Goal: Information Seeking & Learning: Understand process/instructions

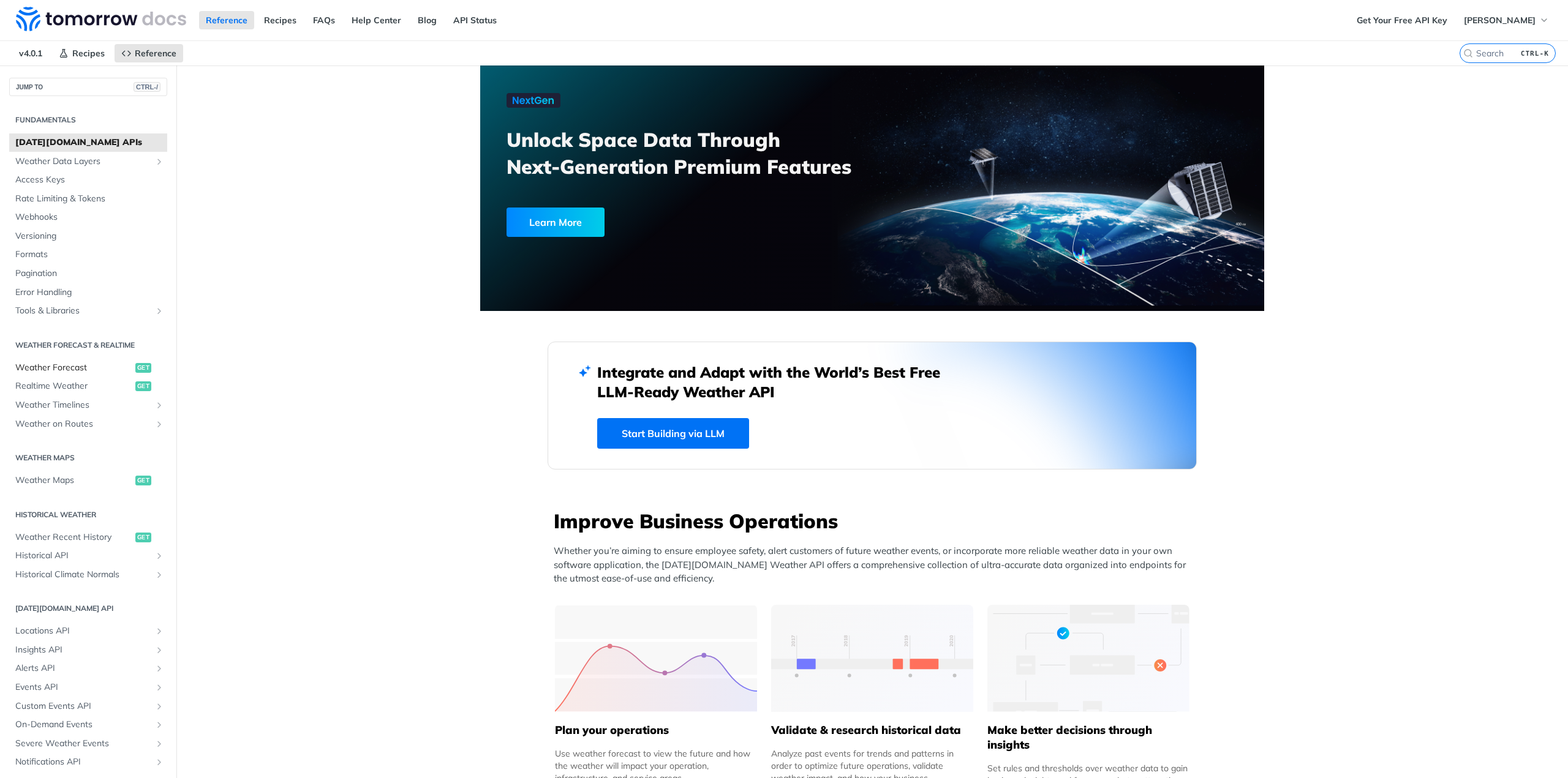
click at [136, 367] on span "get" at bounding box center [143, 368] width 16 height 10
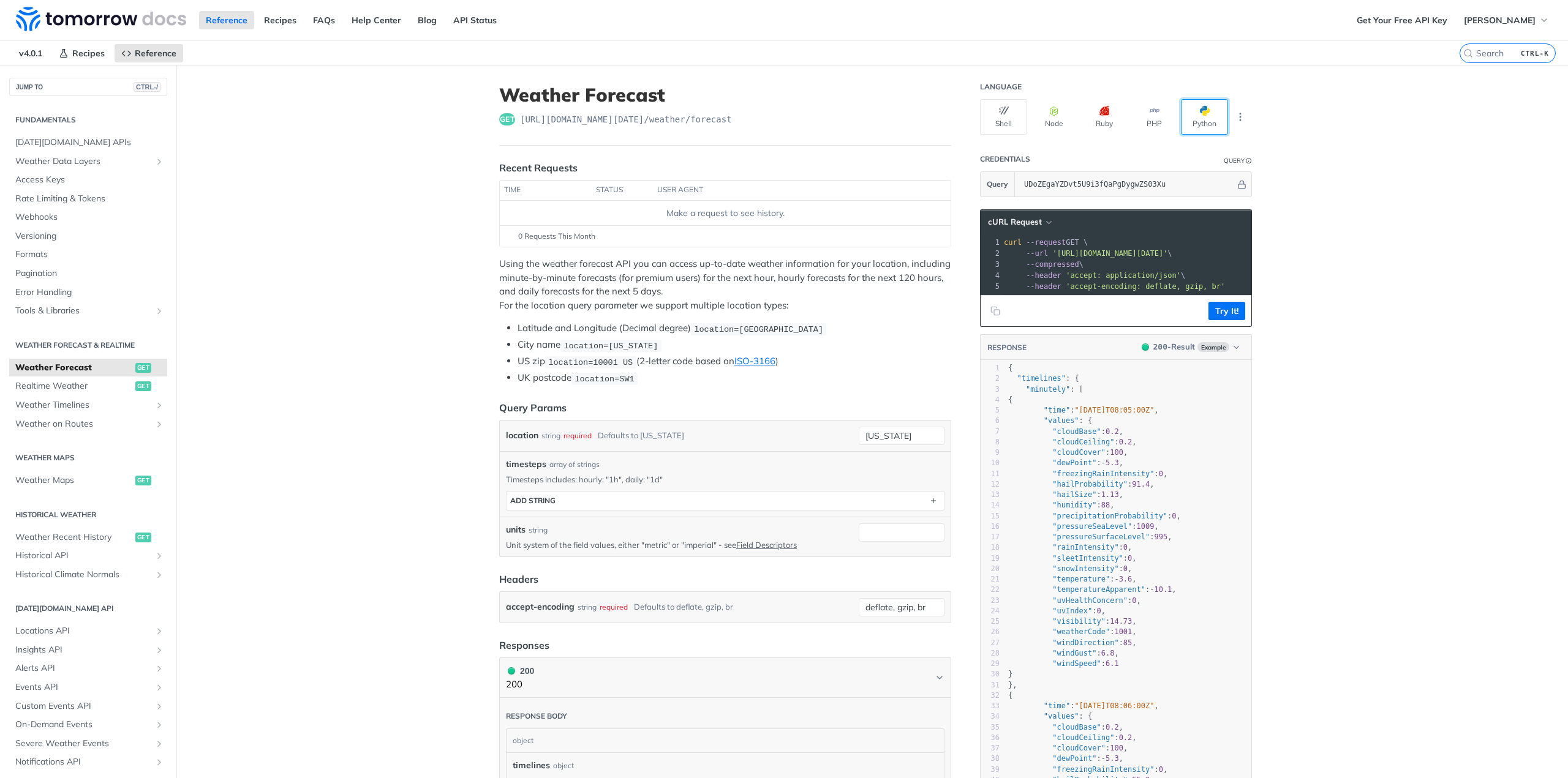
click at [1196, 122] on button "Python" at bounding box center [1204, 116] width 47 height 35
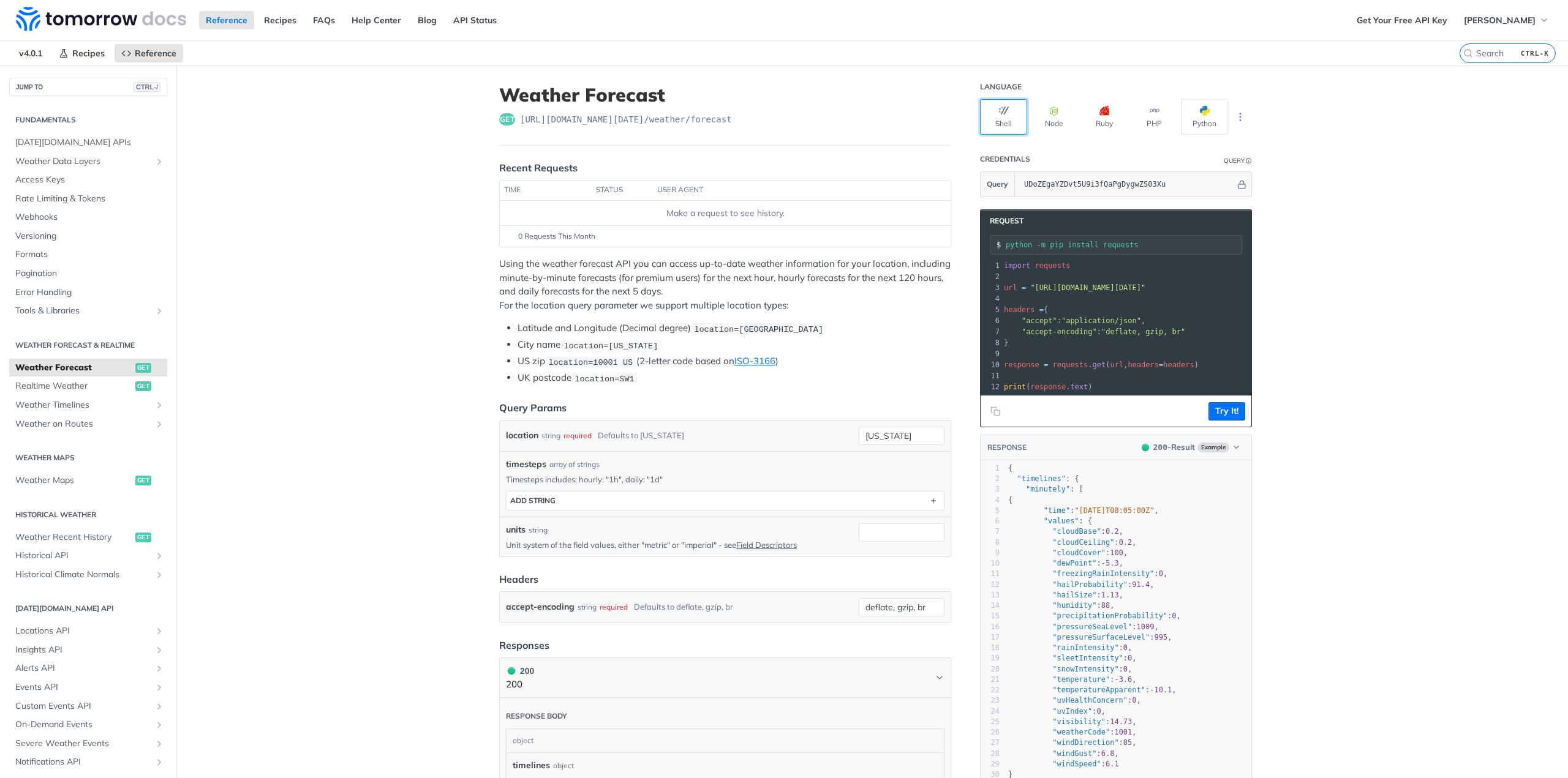
click at [1003, 119] on button "Shell" at bounding box center [1003, 116] width 47 height 35
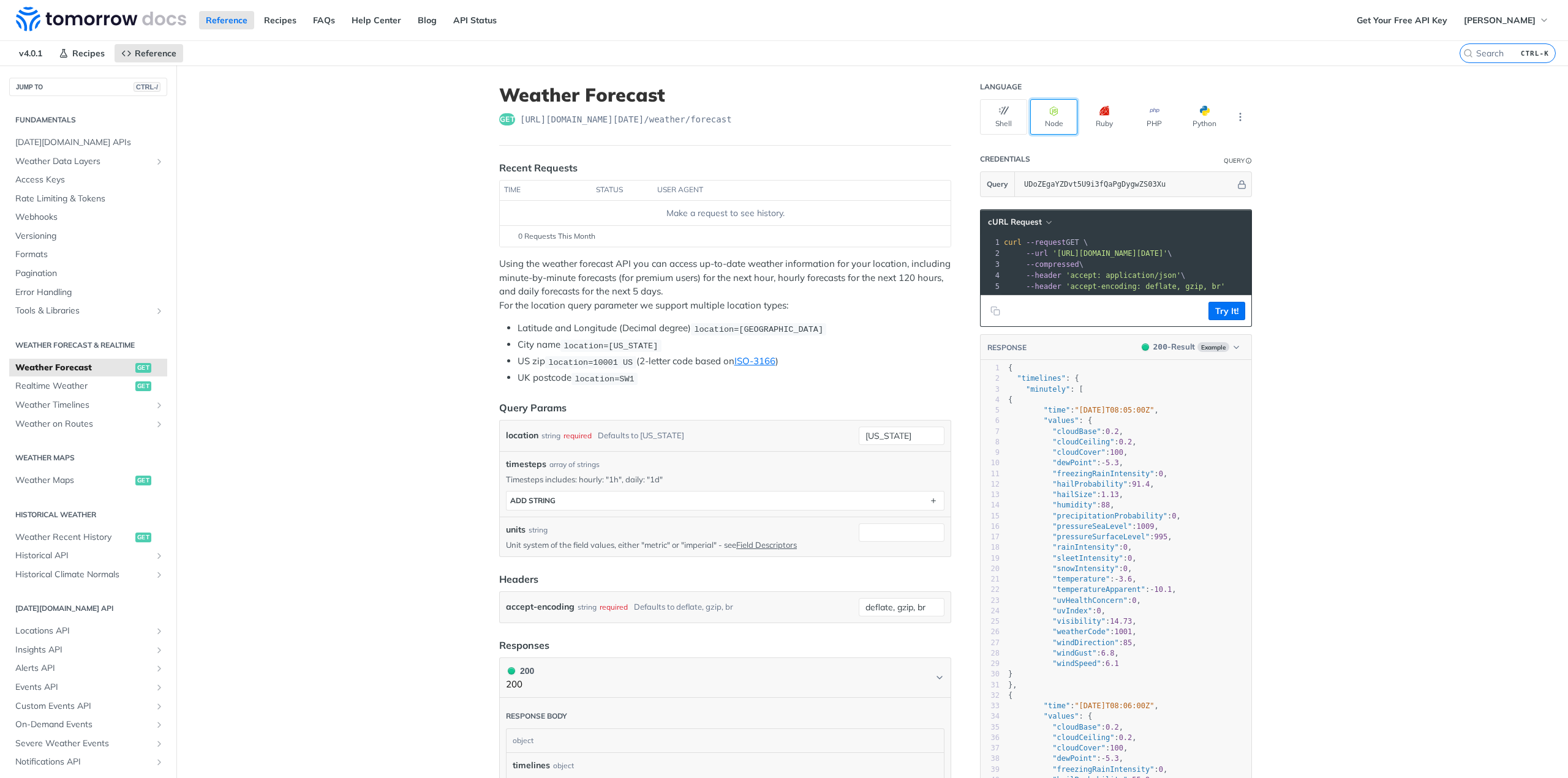
click at [1057, 121] on button "Node" at bounding box center [1054, 116] width 47 height 35
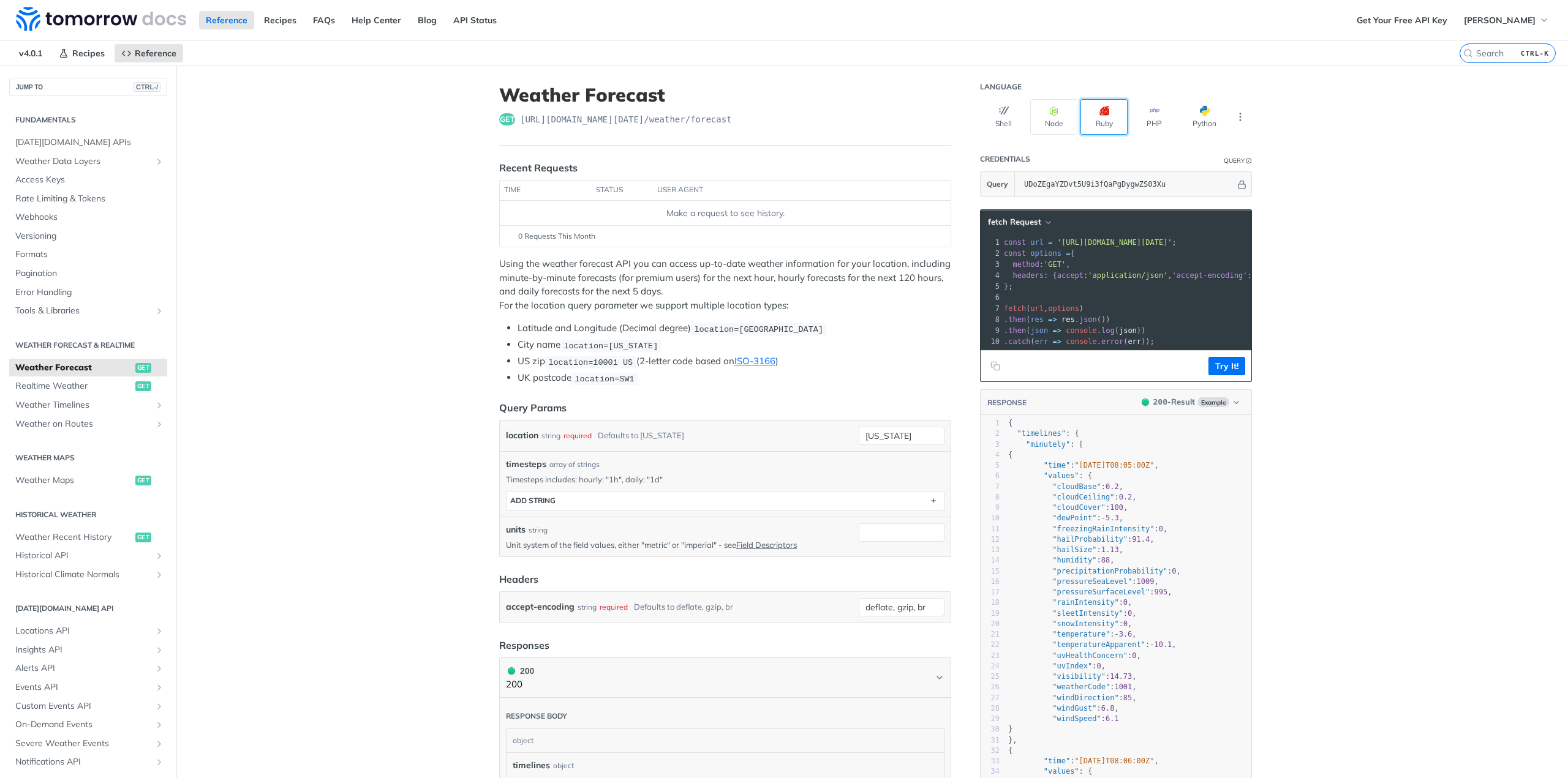
click at [1093, 121] on button "Ruby" at bounding box center [1104, 116] width 47 height 35
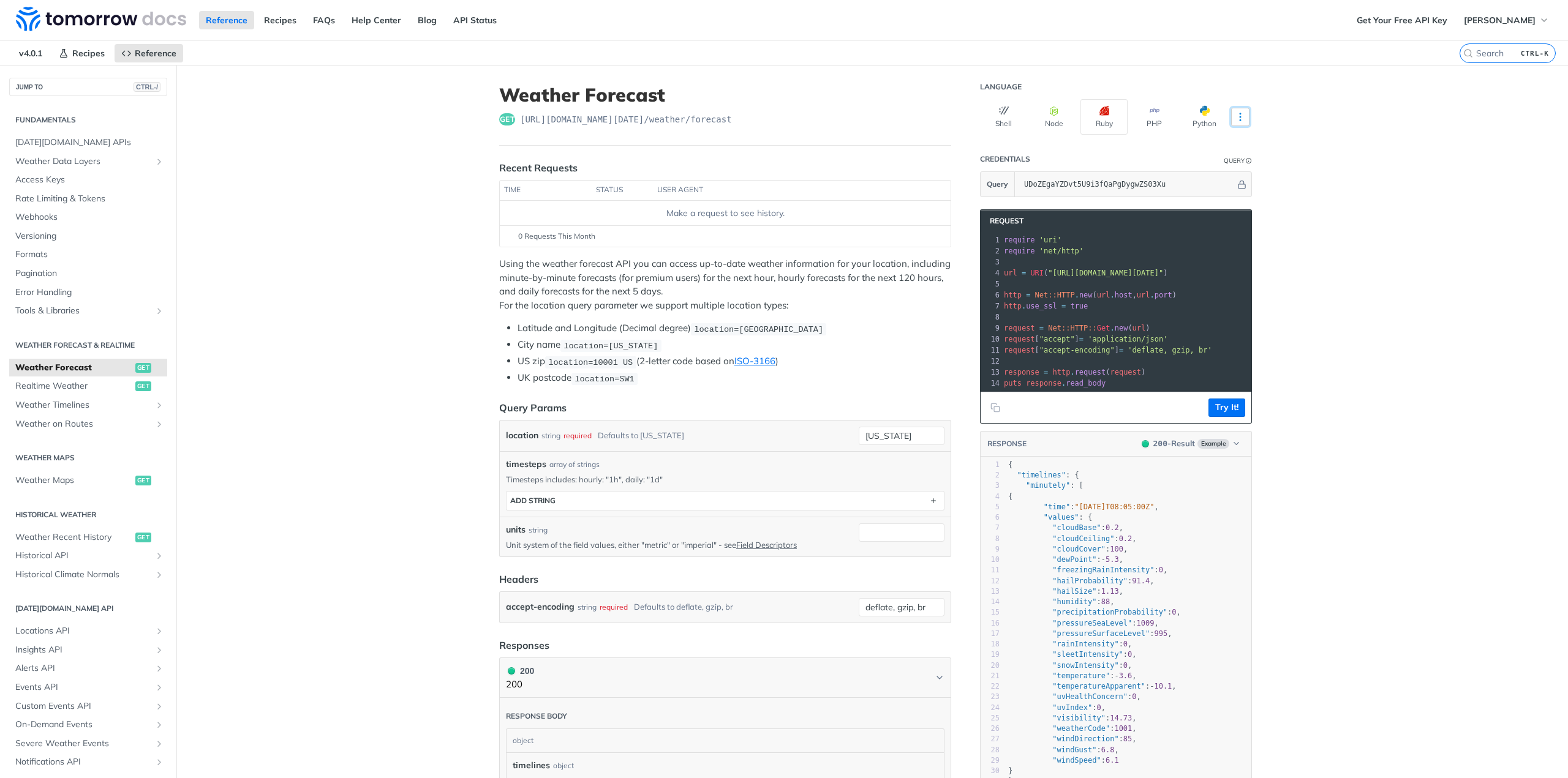
click at [1234, 112] on icon "More ellipsis" at bounding box center [1239, 116] width 11 height 11
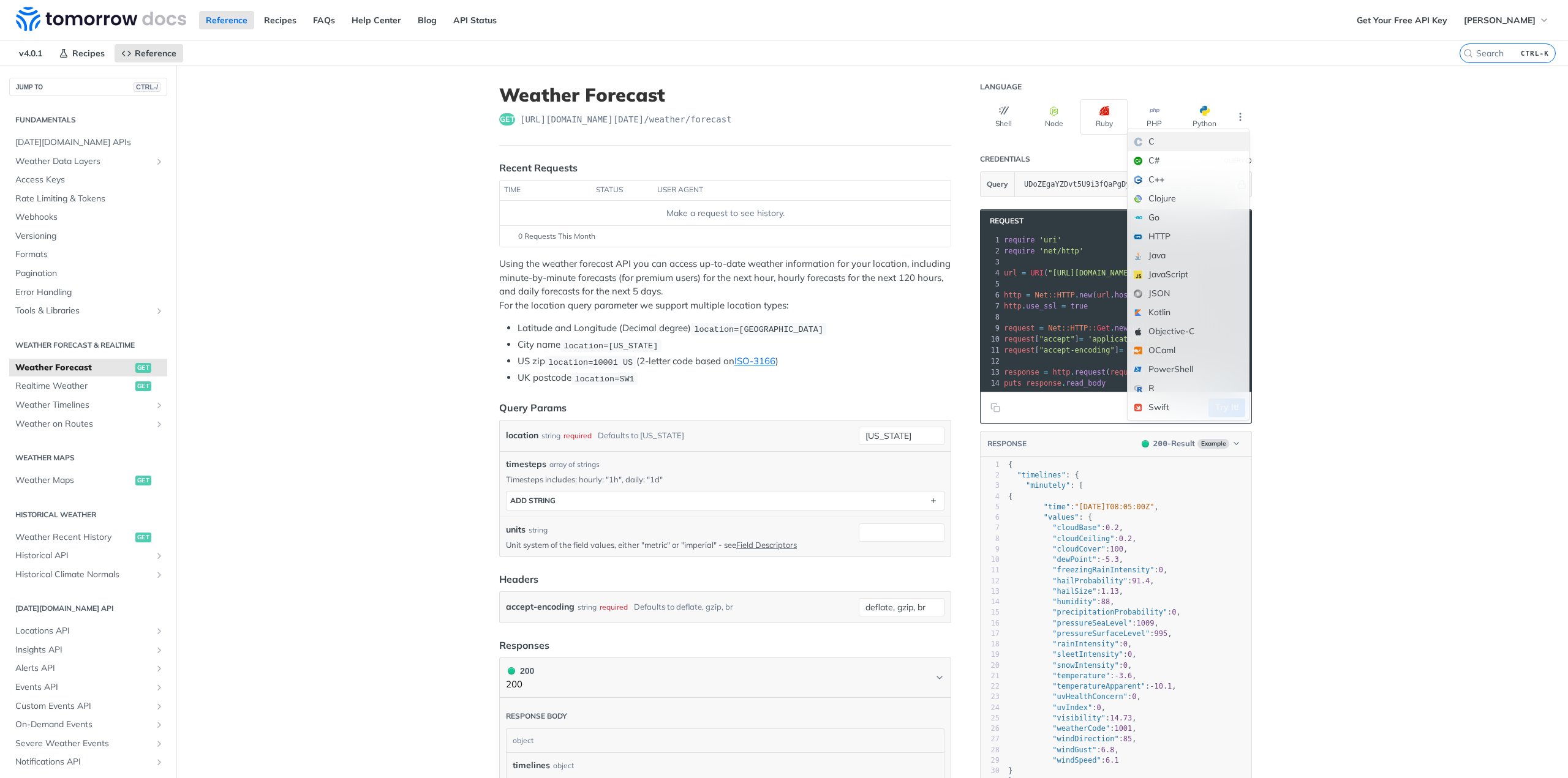
click at [1183, 140] on div "C" at bounding box center [1188, 142] width 122 height 19
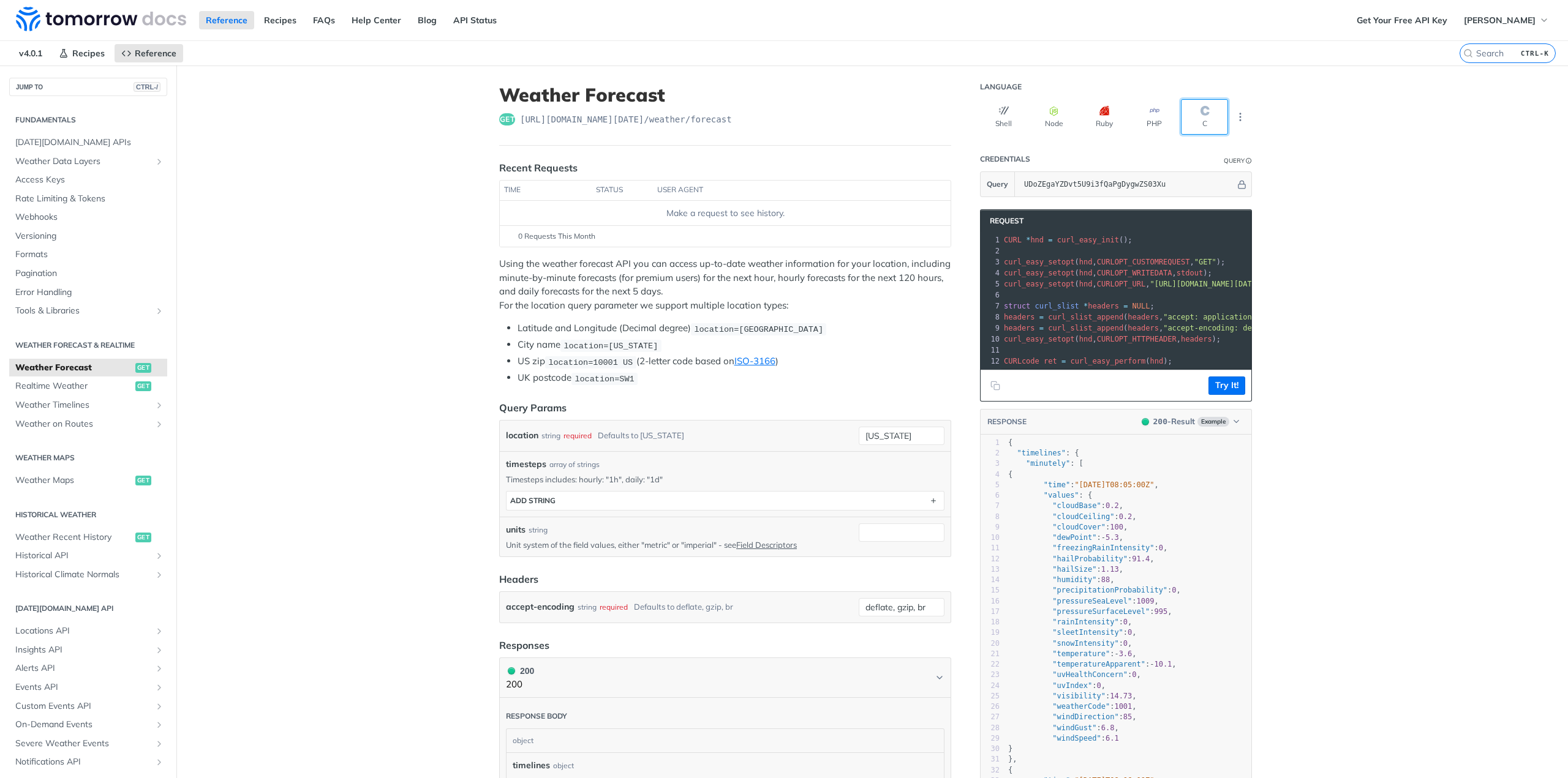
click at [1201, 118] on button "C" at bounding box center [1204, 116] width 47 height 35
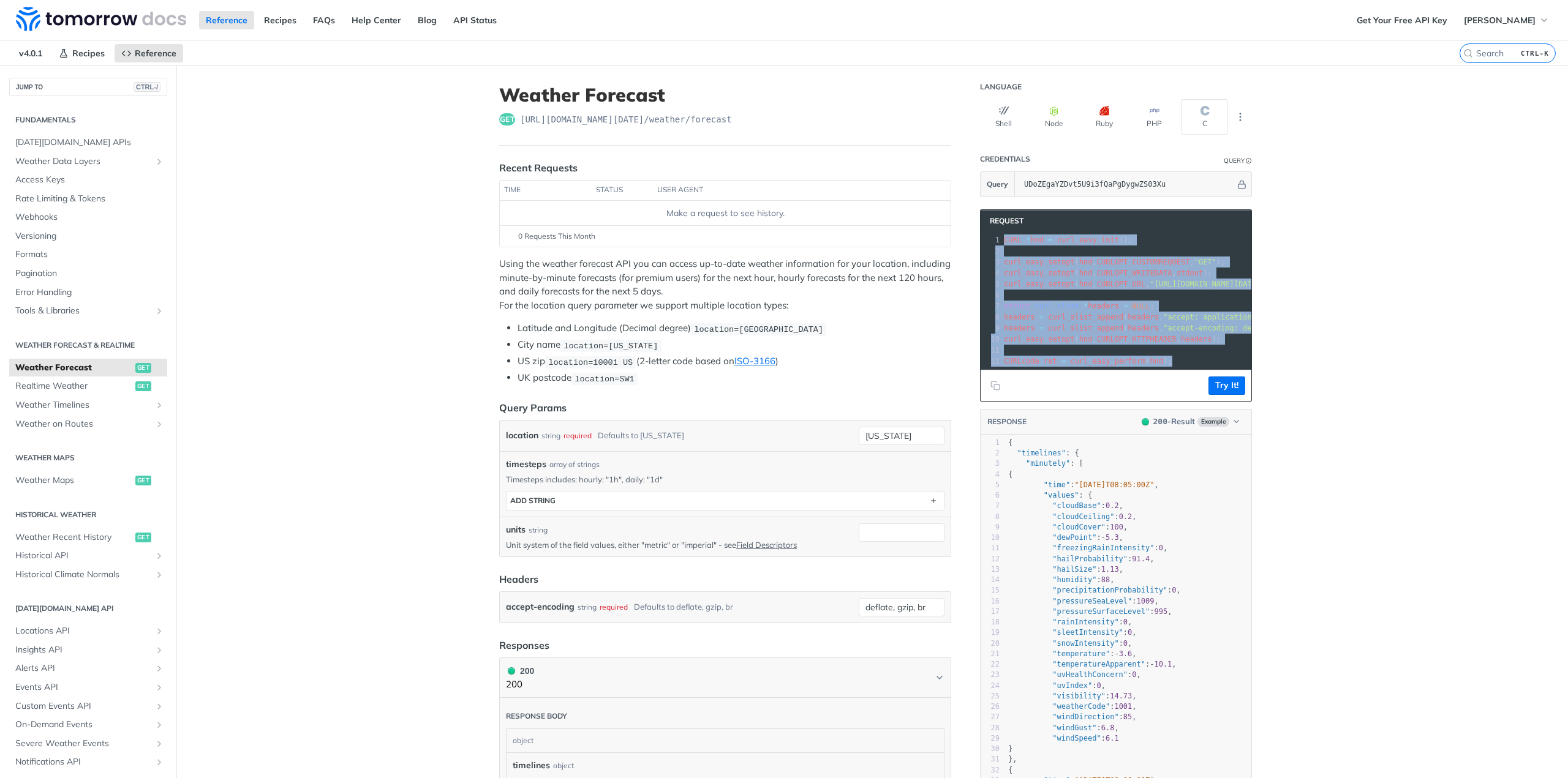
drag, startPoint x: 1166, startPoint y: 366, endPoint x: 953, endPoint y: 223, distance: 256.6
copy div "CURL * hnd = curl_easy_init (); 2 ​ 3 curl_easy_setopt ( hnd , CURLOPT_CUSTOMRE…"
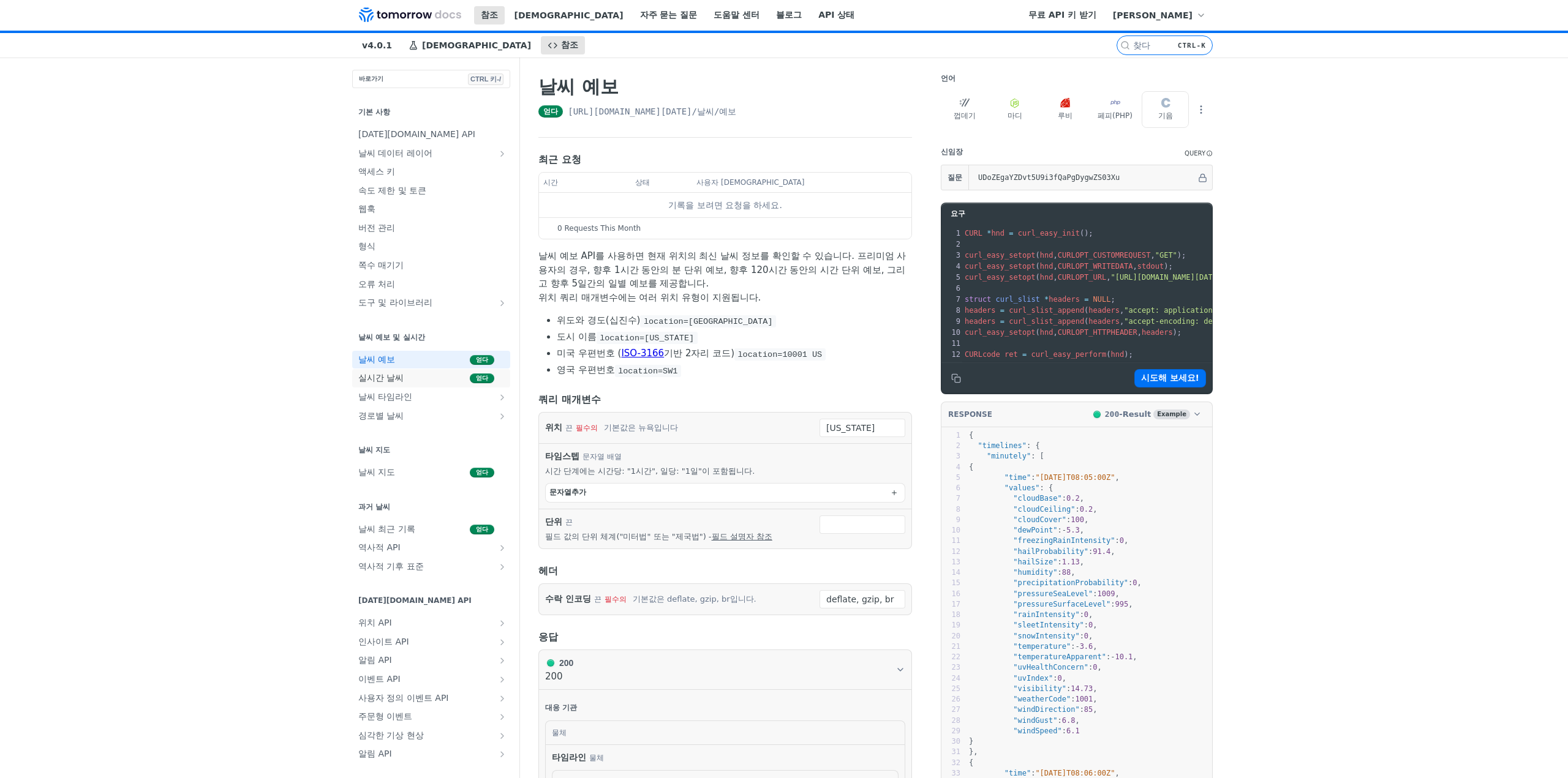
click at [476, 381] on font "얻다" at bounding box center [482, 377] width 12 height 6
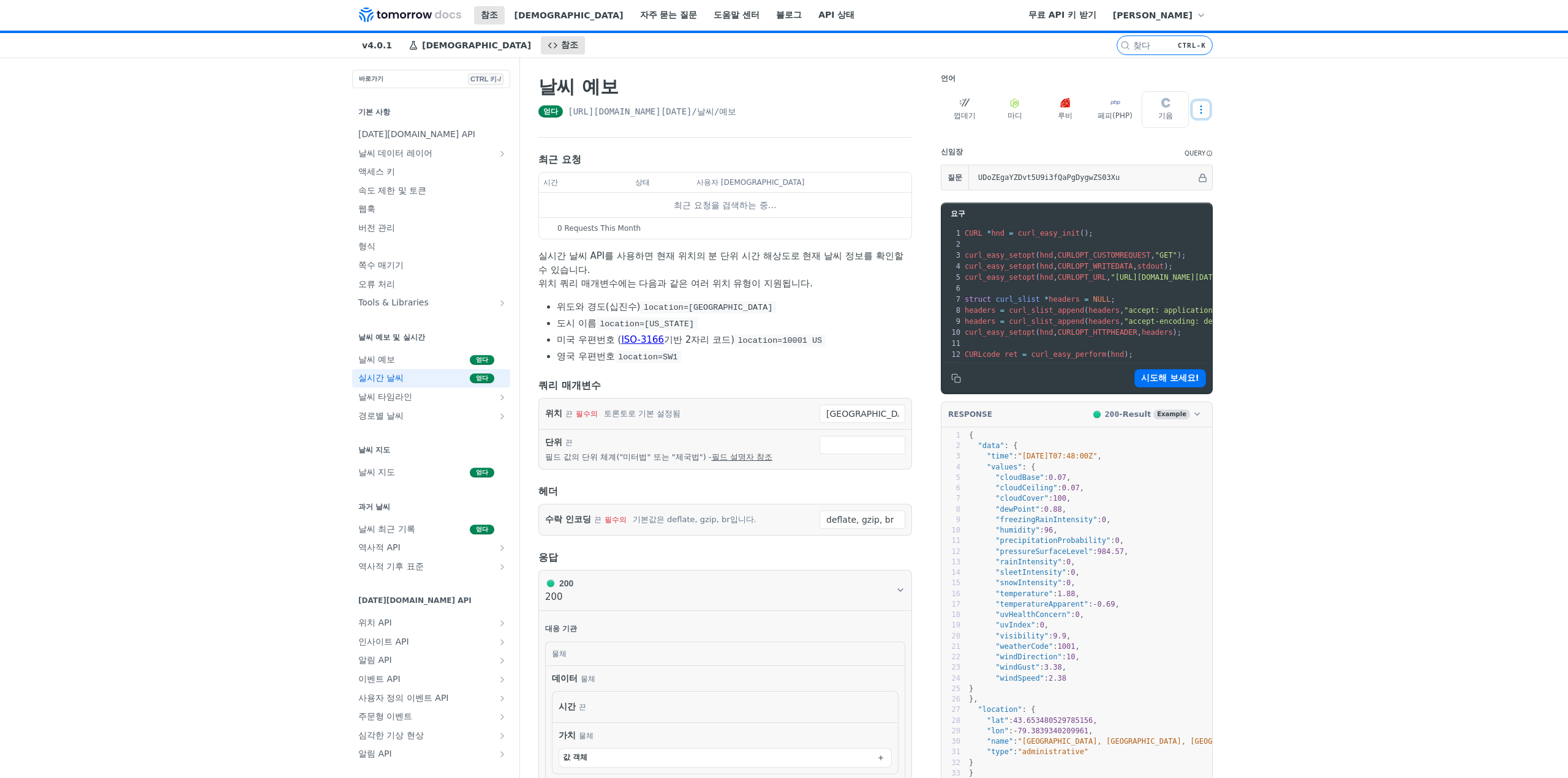
click at [1200, 109] on icon "더 많은 생략" at bounding box center [1201, 109] width 1 height 7
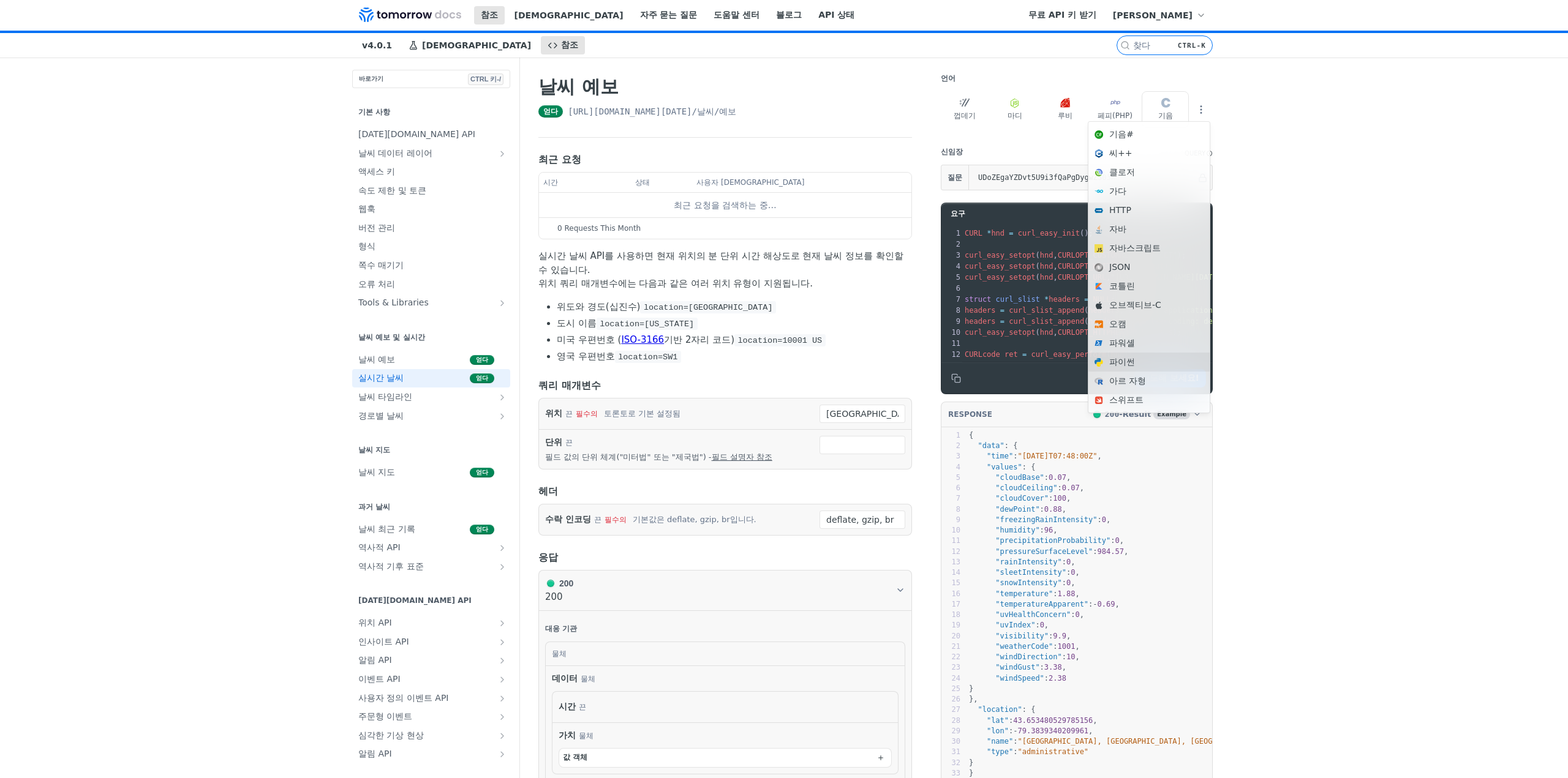
click at [1127, 360] on font "파이썬" at bounding box center [1122, 362] width 26 height 10
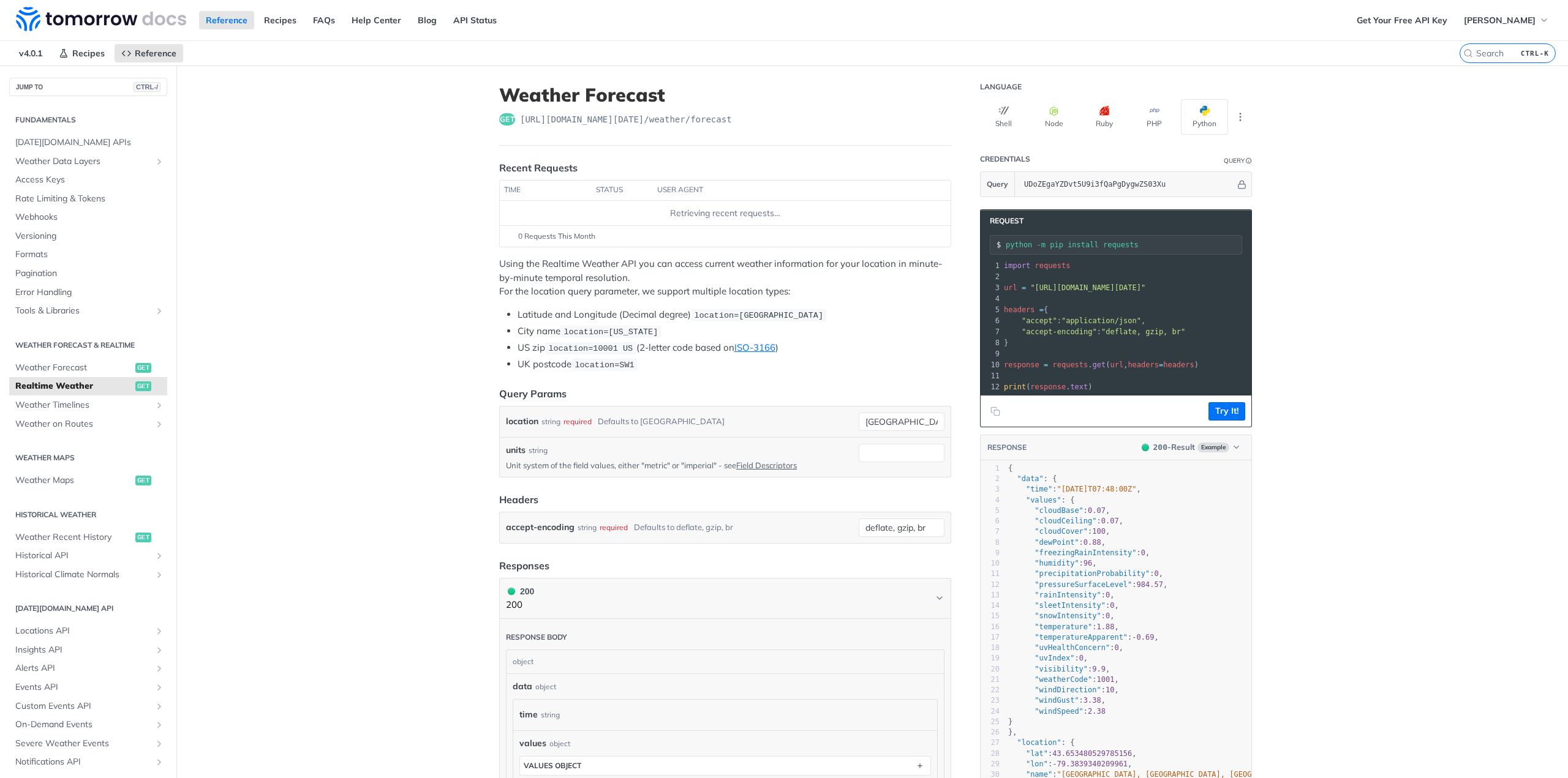
click at [1289, 233] on div "Jump to Content Reference Recipes FAQs Help Center Blog API Status Recipes Refe…" at bounding box center [784, 389] width 1568 height 778
click at [1237, 180] on icon "Hide" at bounding box center [1241, 184] width 9 height 9
click at [1237, 180] on icon "Show" at bounding box center [1241, 184] width 9 height 9
click at [1234, 111] on icon "More ellipsis" at bounding box center [1239, 116] width 11 height 11
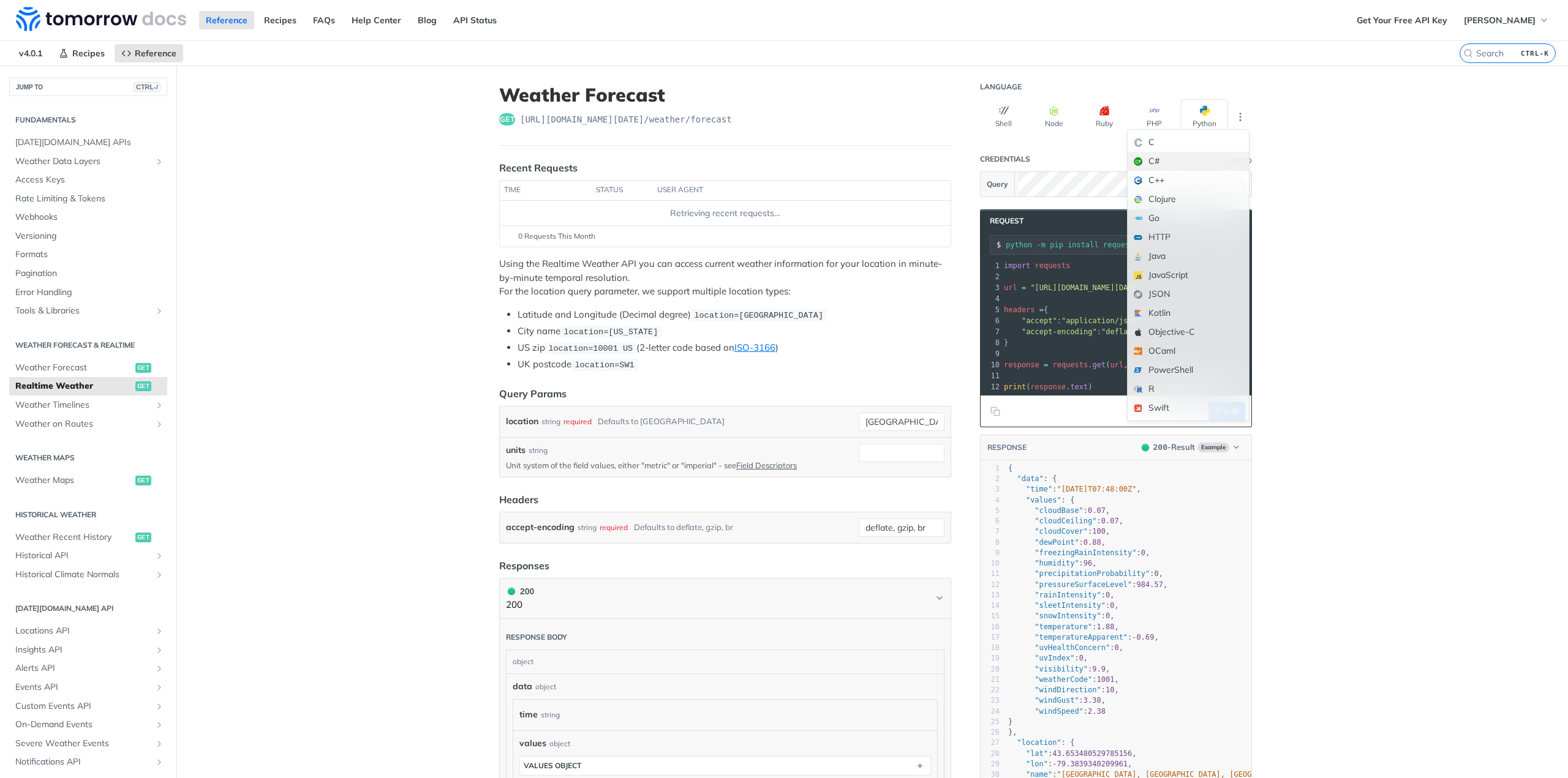
click at [1132, 154] on div "C#" at bounding box center [1188, 161] width 122 height 19
type input "dotnet add package RestSharp"
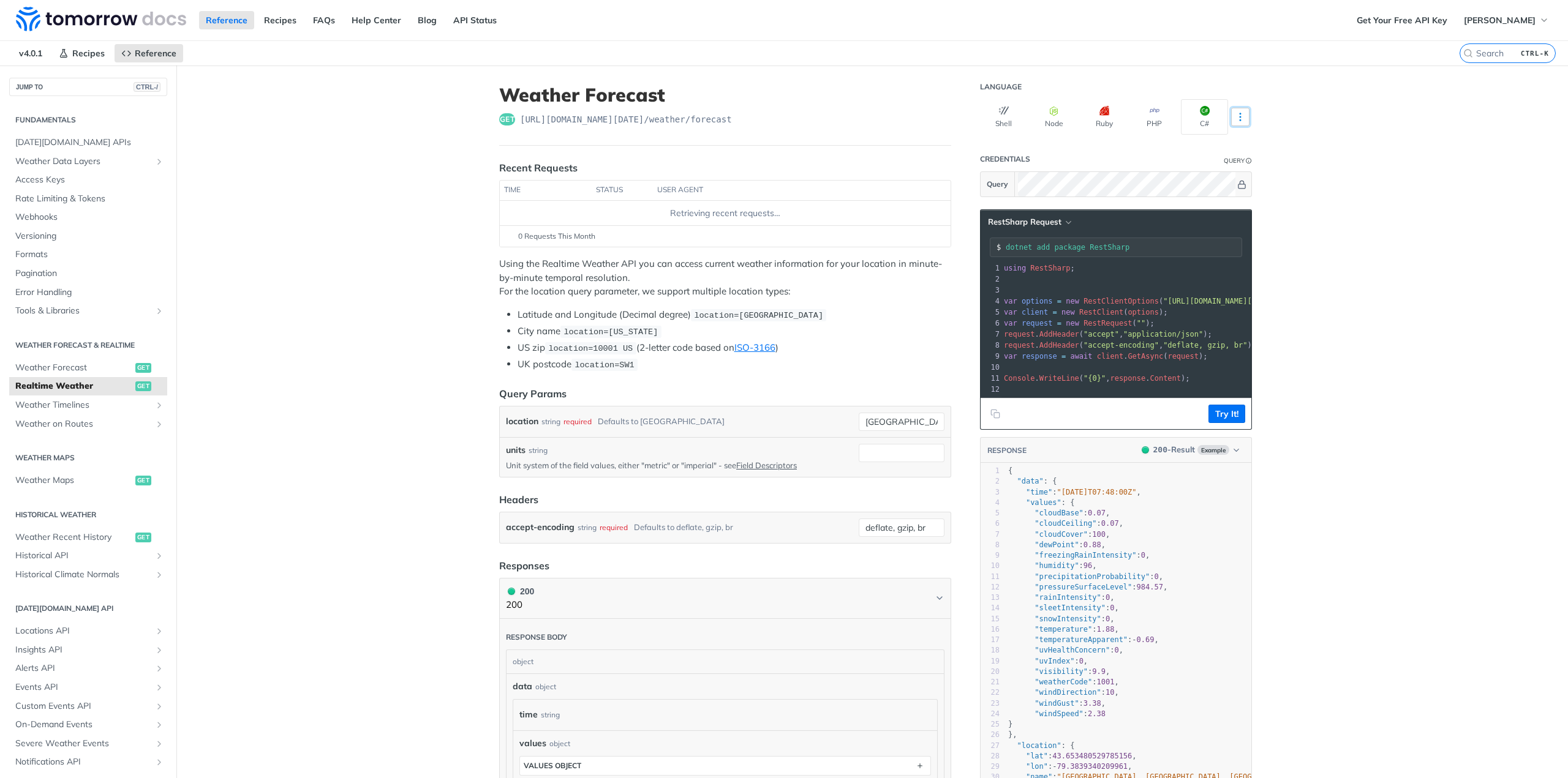
click at [1234, 111] on icon "More ellipsis" at bounding box center [1239, 116] width 11 height 11
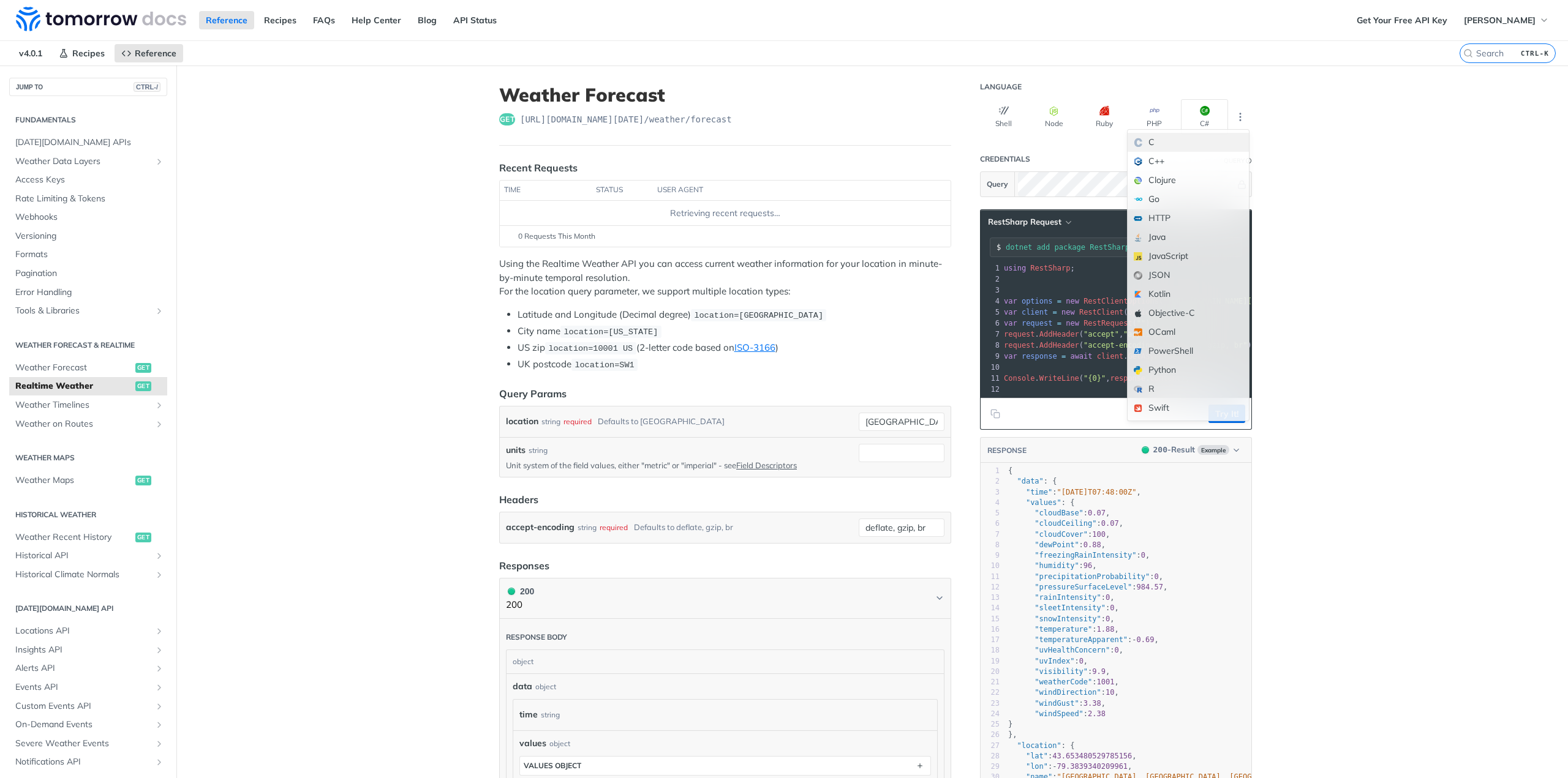
click at [1144, 143] on div "C" at bounding box center [1188, 142] width 122 height 19
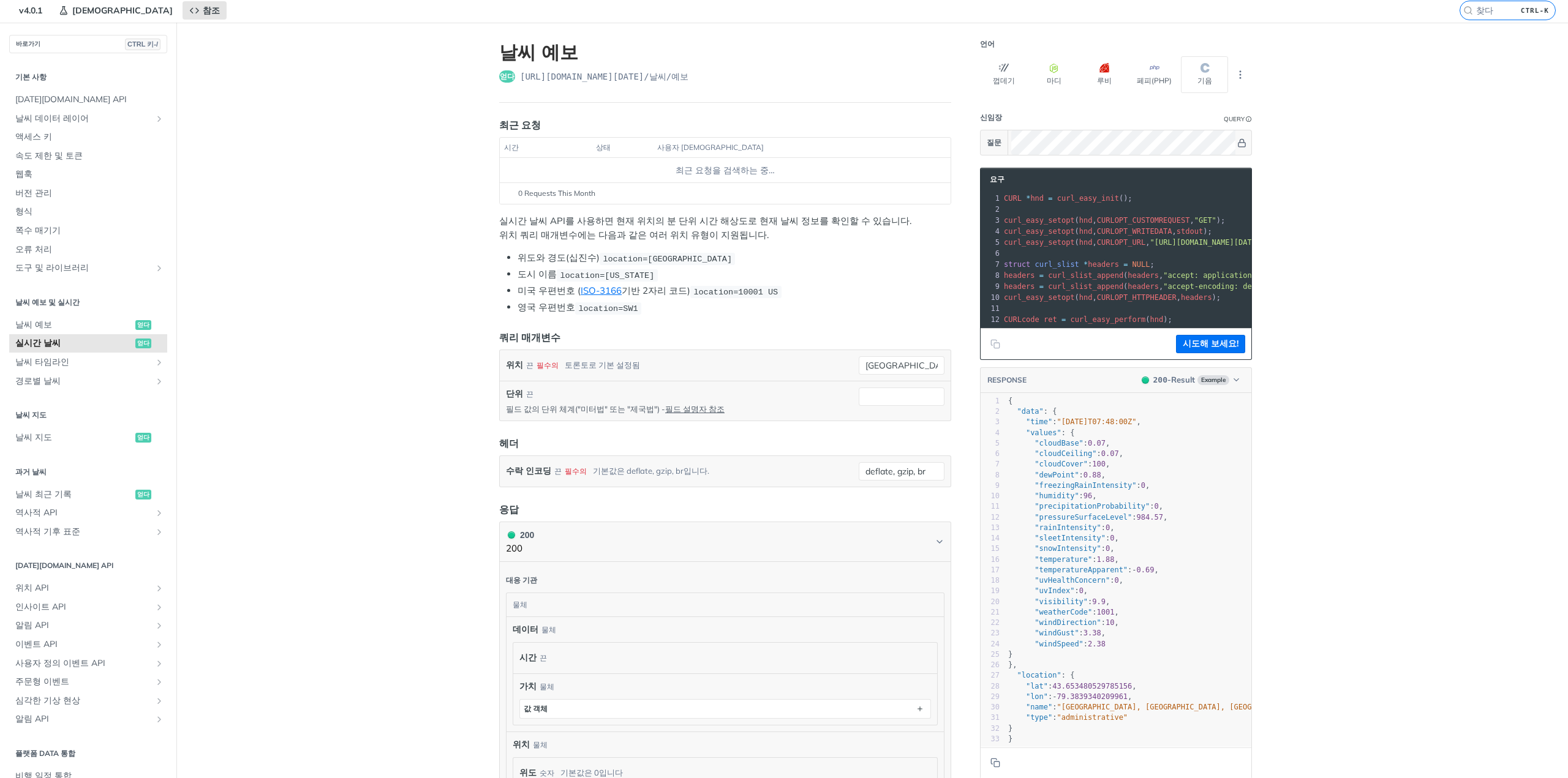
scroll to position [61, 0]
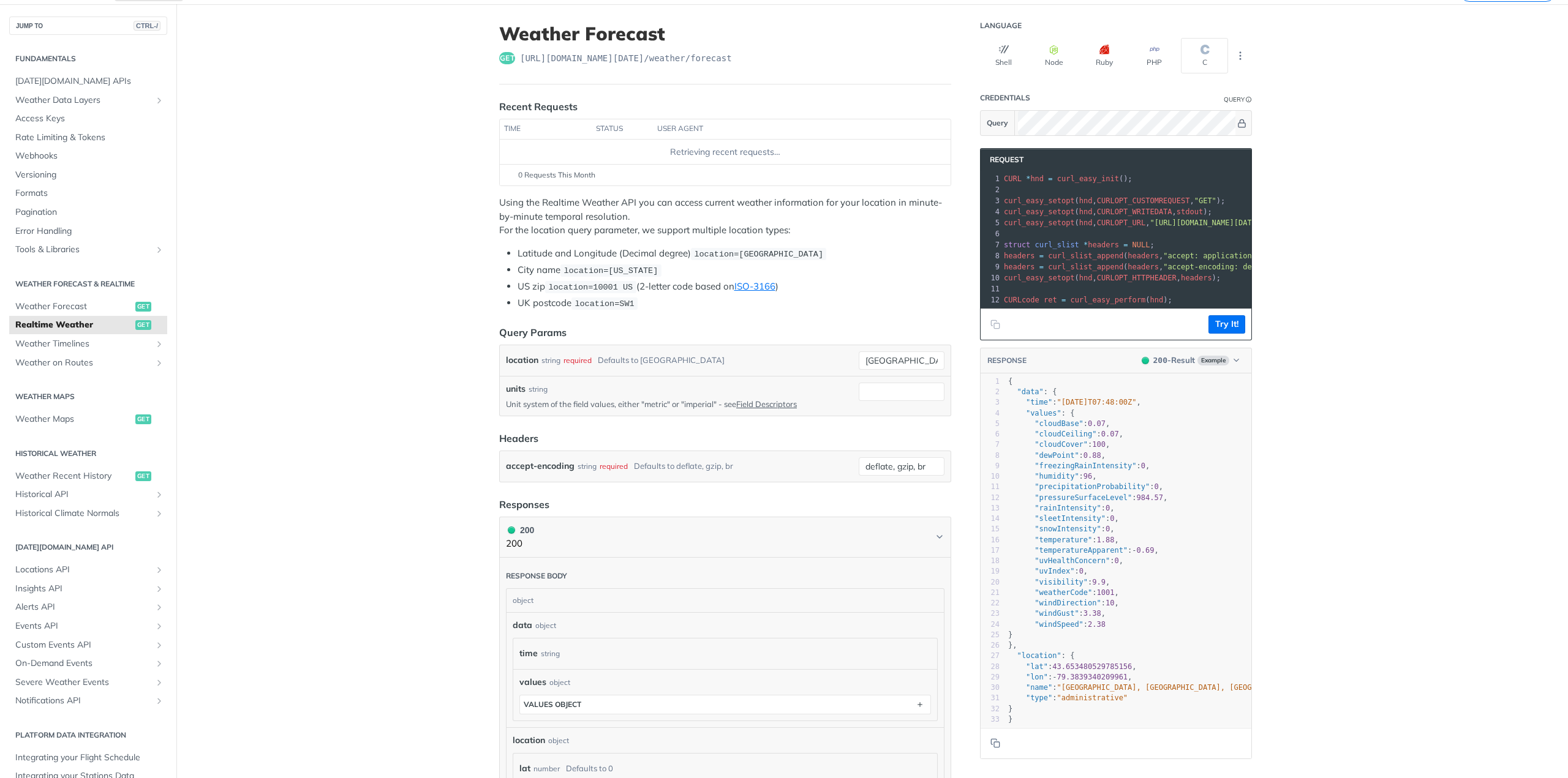
click at [1323, 283] on div "Jump to Content Reference Recipes FAQs Help Center Blog API Status Recipes Refe…" at bounding box center [784, 389] width 1568 height 778
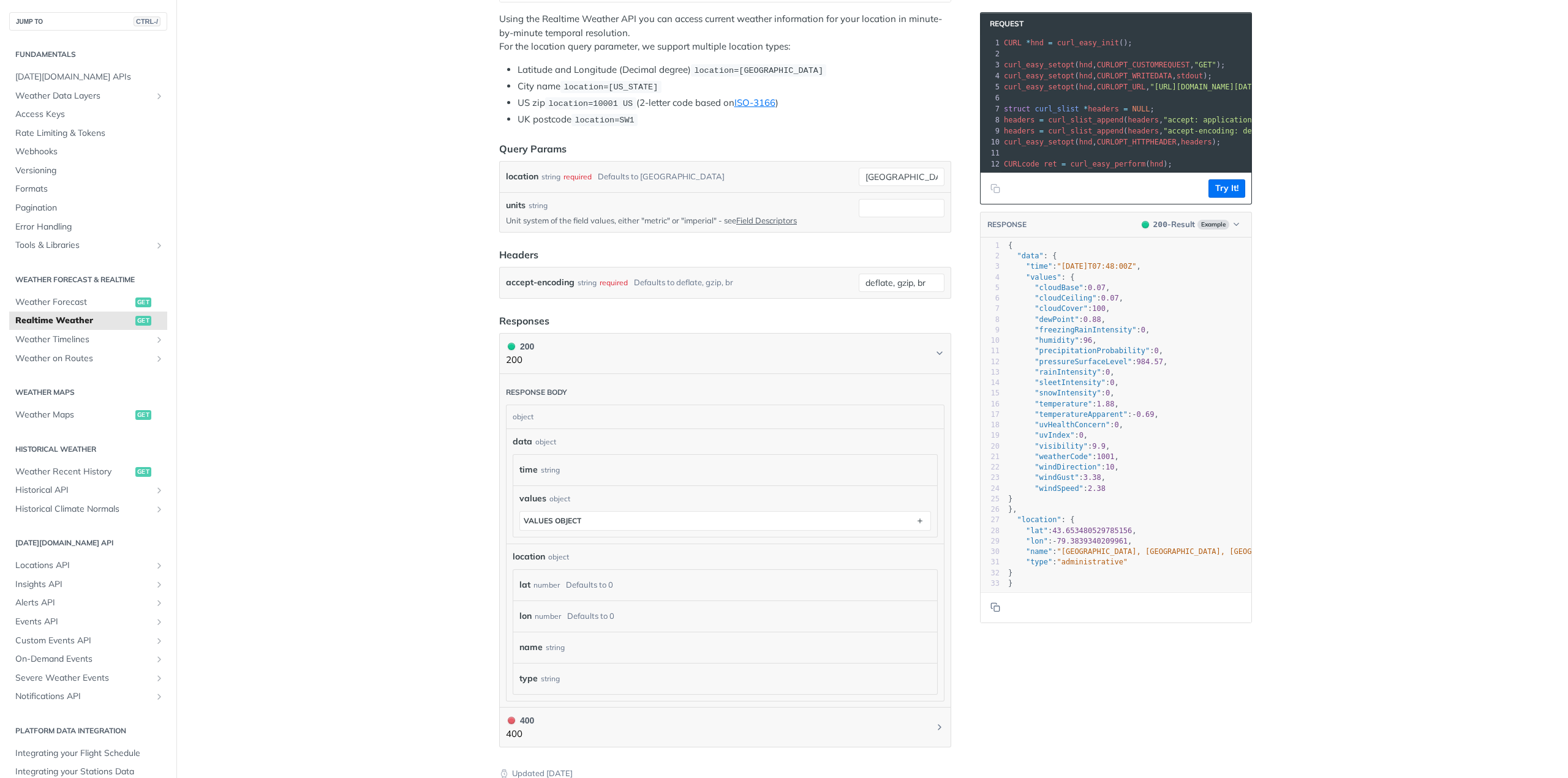
scroll to position [429, 0]
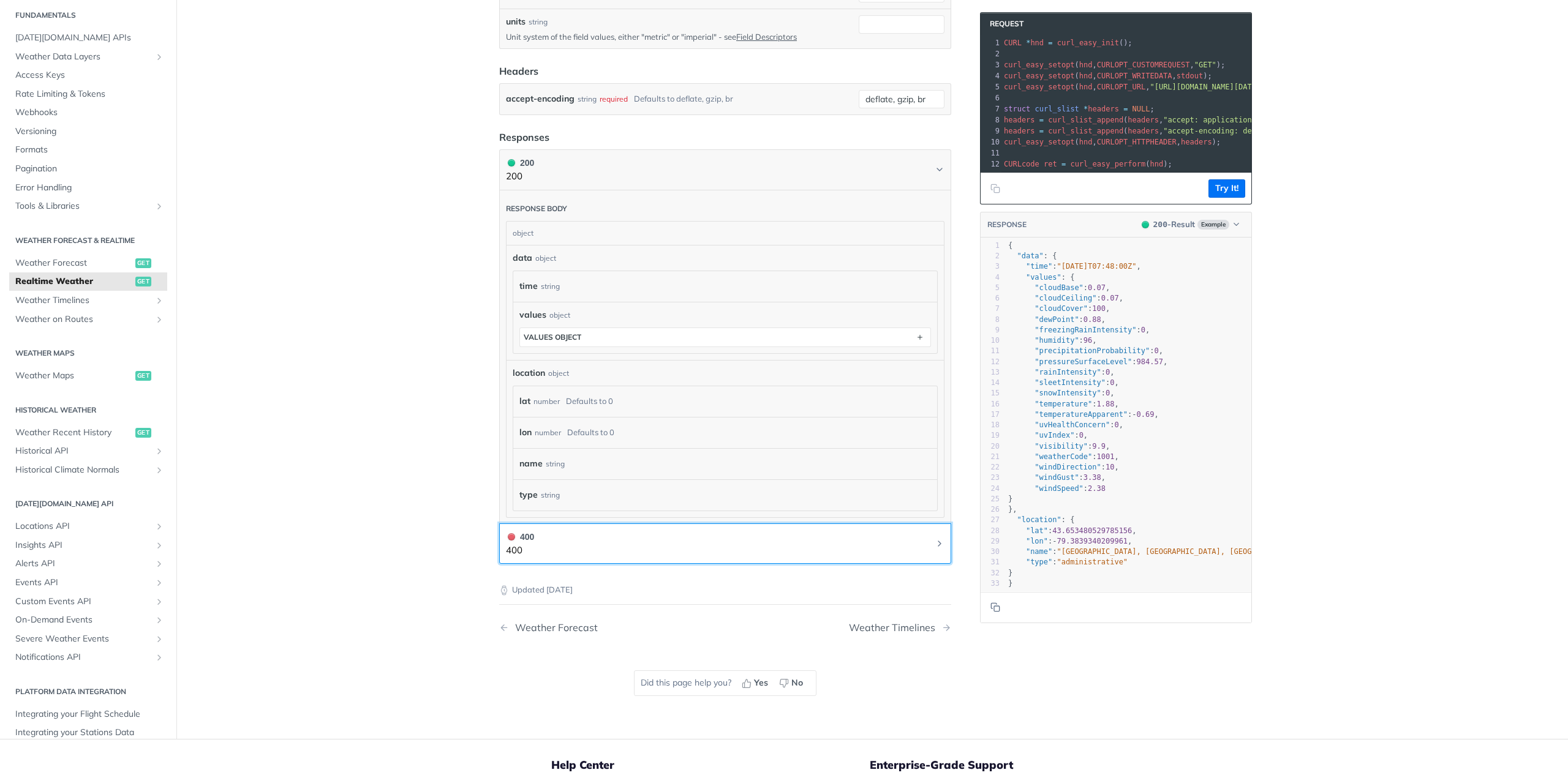
click at [934, 549] on icon "Chevron" at bounding box center [939, 544] width 10 height 10
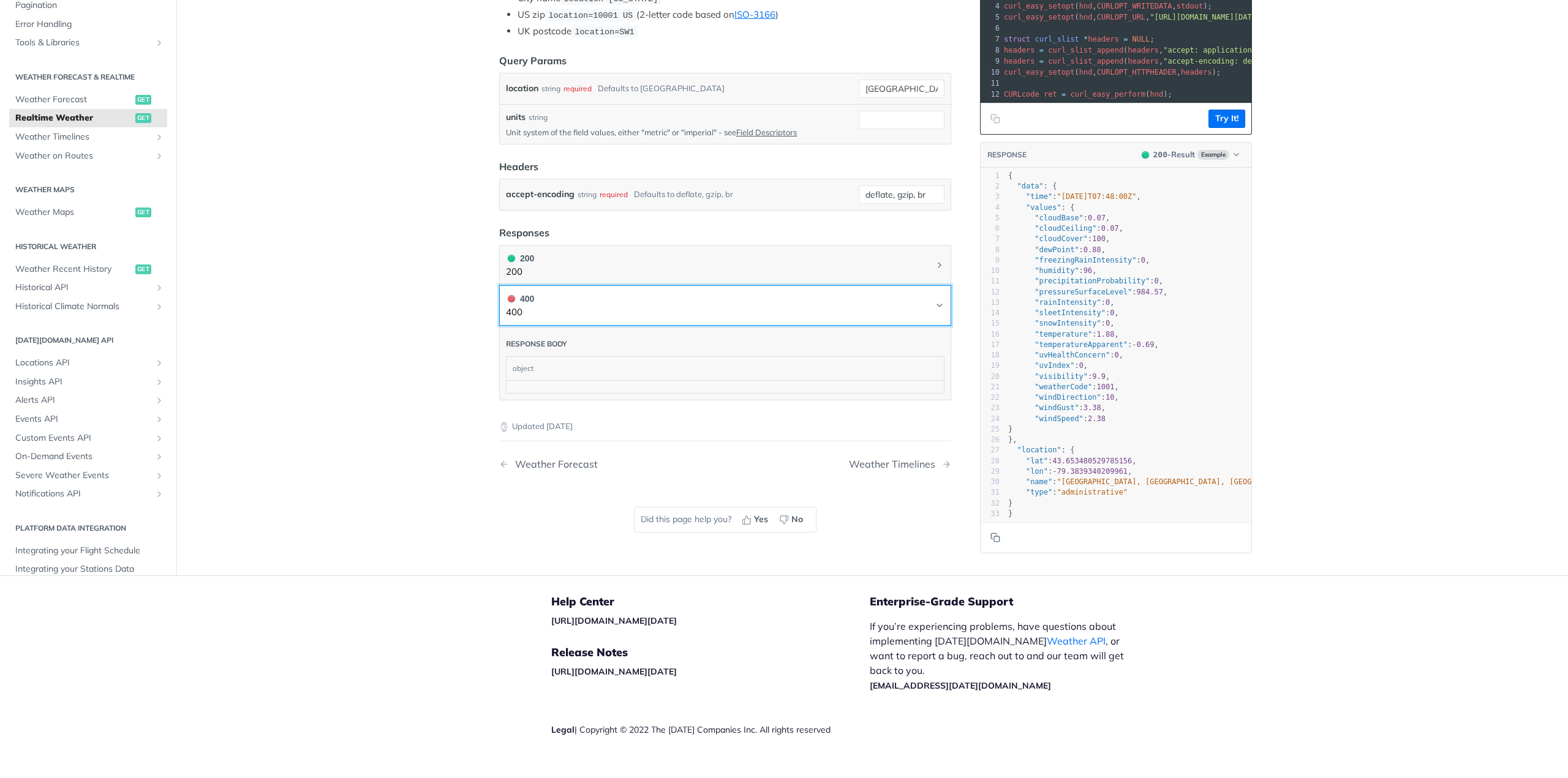
click at [870, 311] on button "400 400" at bounding box center [725, 306] width 439 height 27
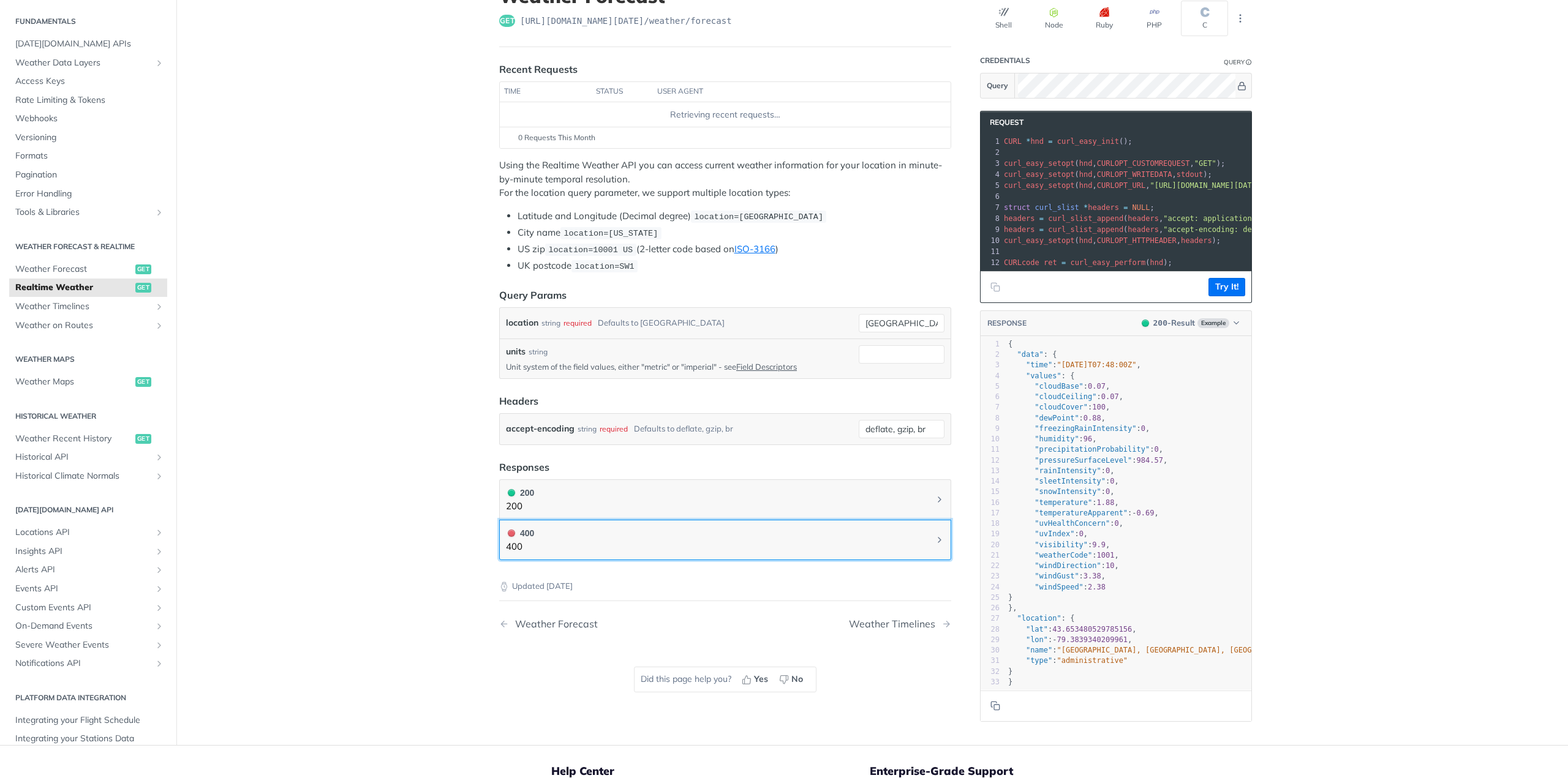
scroll to position [90, 0]
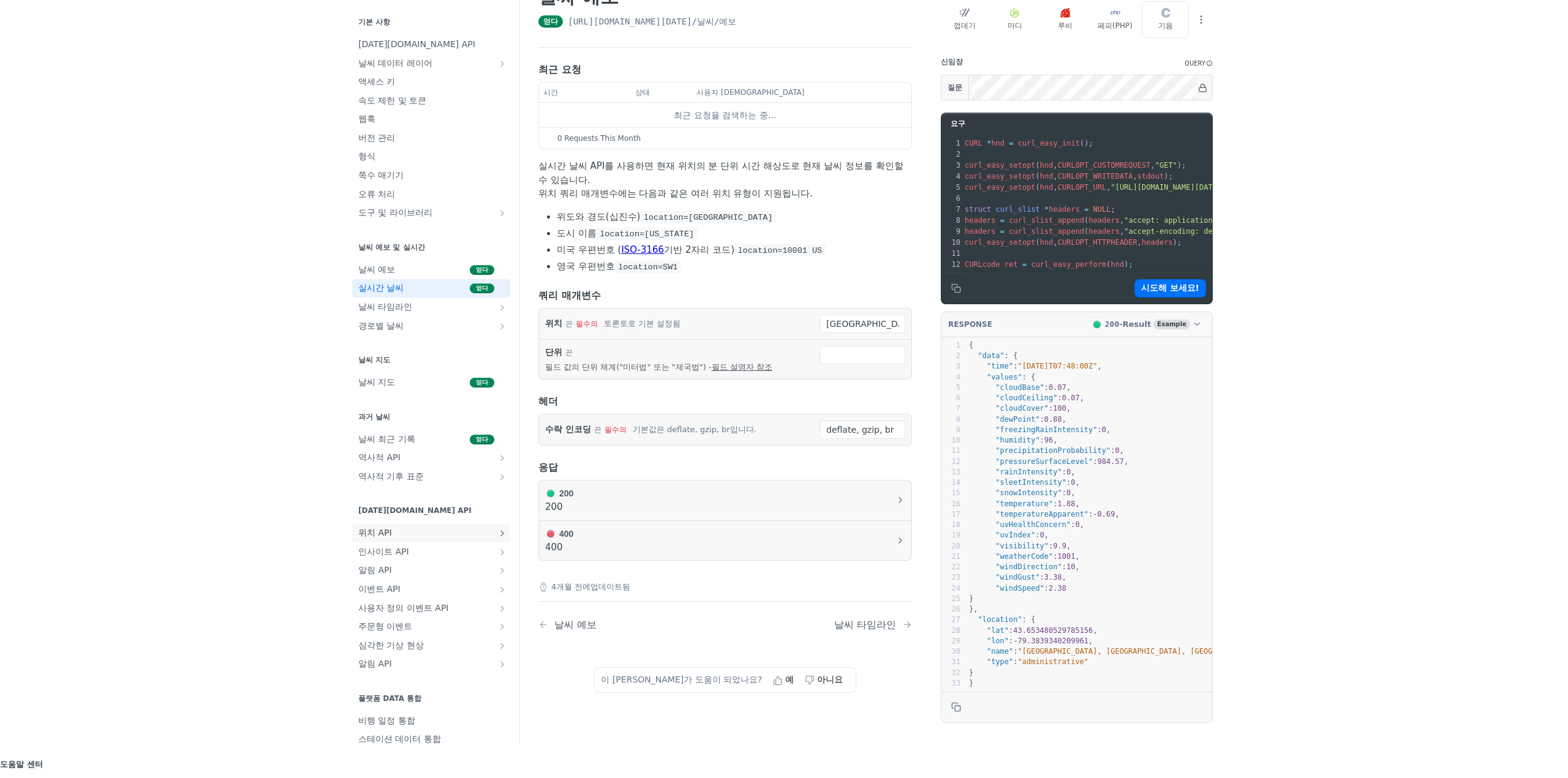
click at [491, 542] on link "위치 API" at bounding box center [432, 534] width 158 height 19
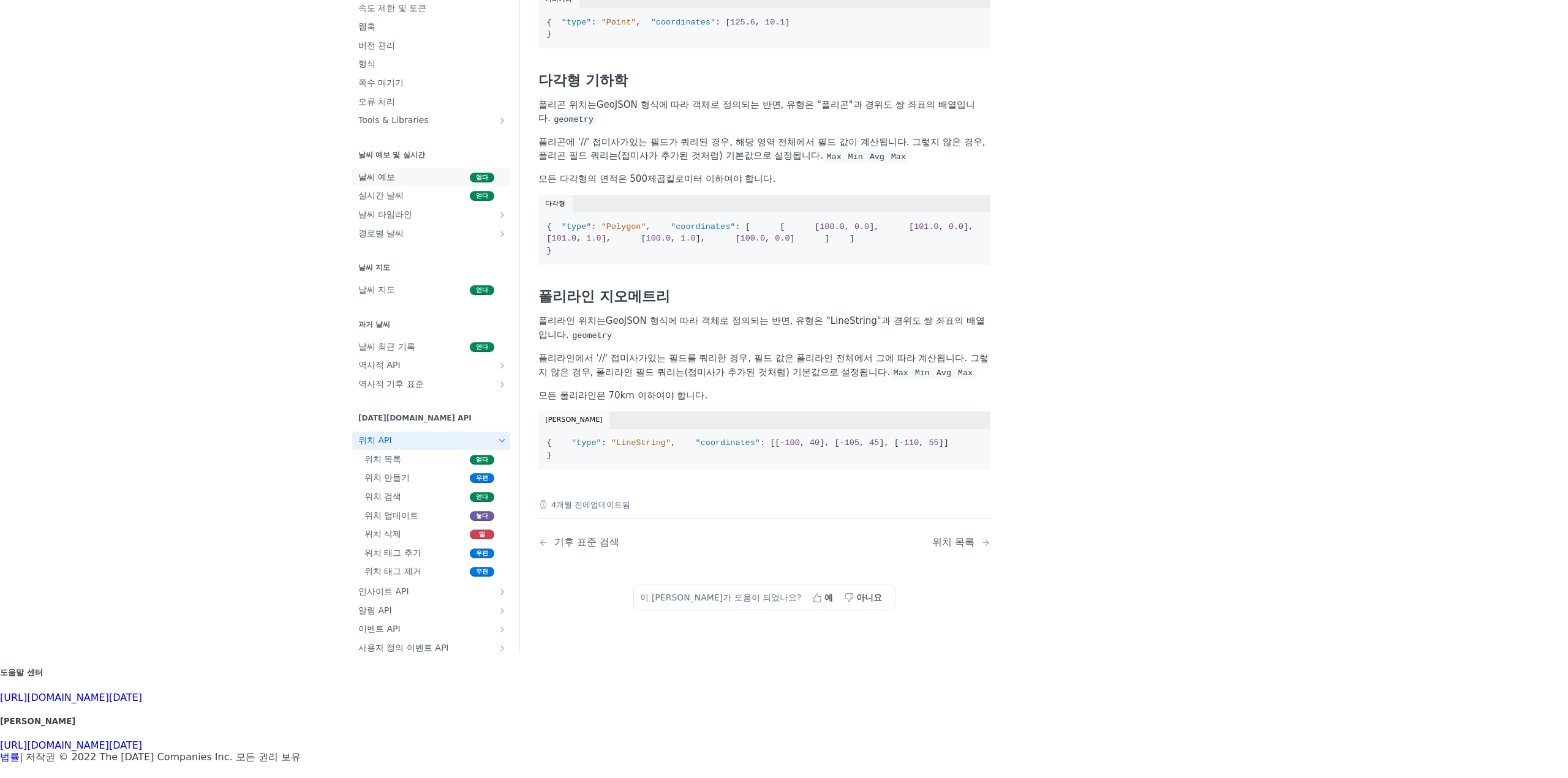
click at [476, 180] on font "얻다" at bounding box center [482, 177] width 12 height 6
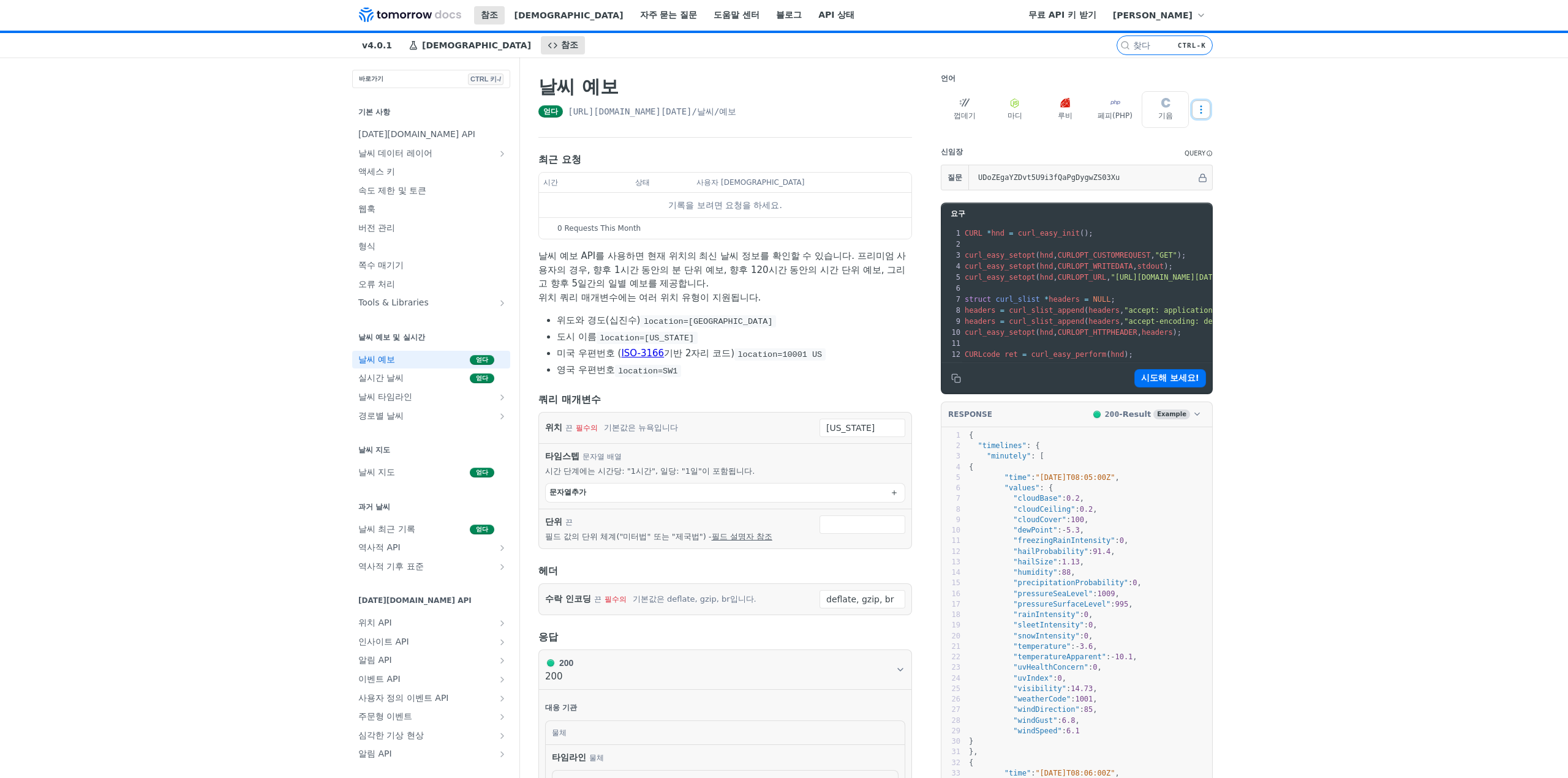
click at [1195, 107] on icon "더 많은 생략" at bounding box center [1200, 109] width 11 height 11
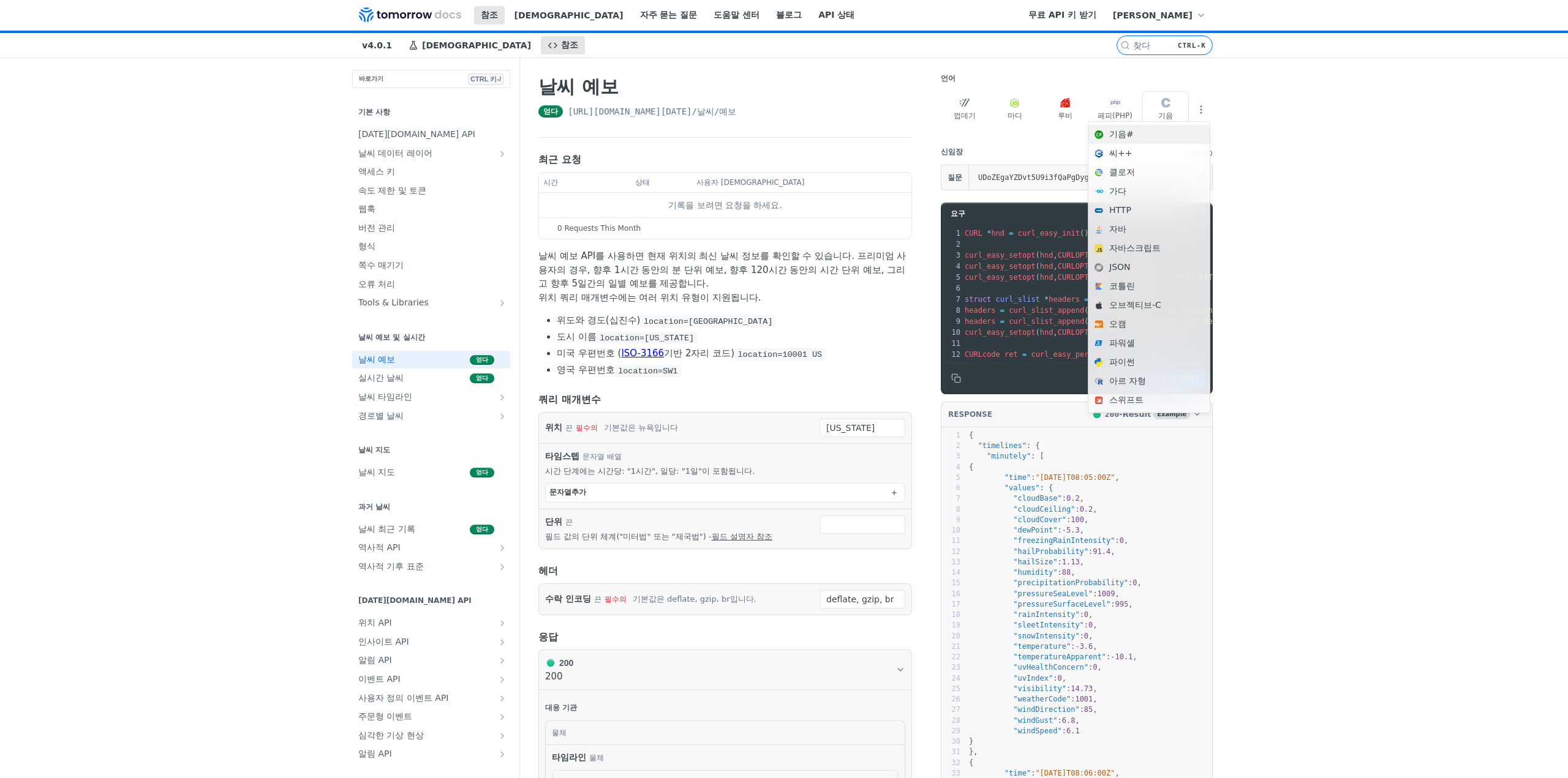
click at [1152, 137] on font "기음#" at bounding box center [1156, 134] width 94 height 13
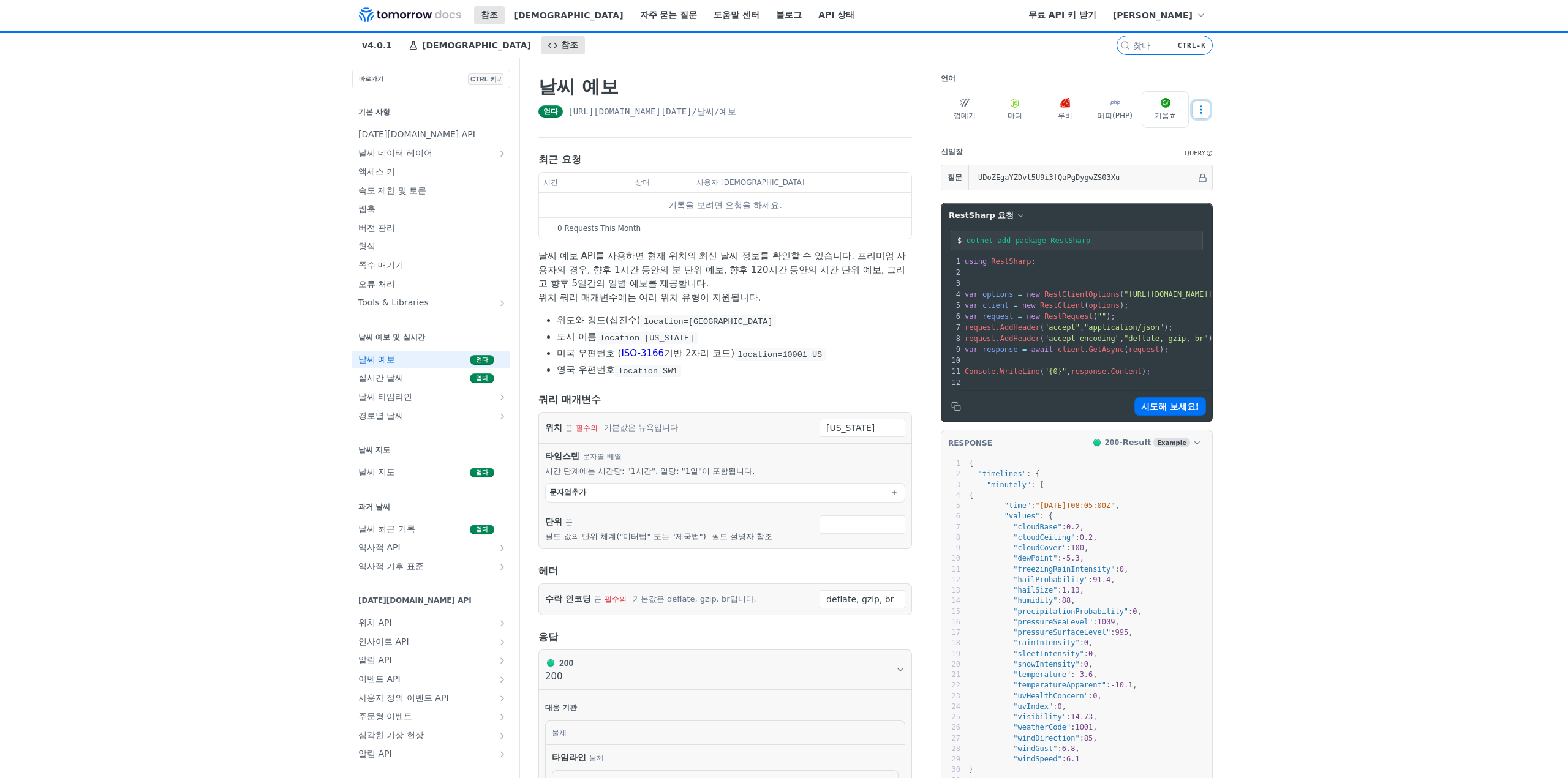
click at [1195, 113] on icon "더 많은 생략" at bounding box center [1200, 109] width 11 height 11
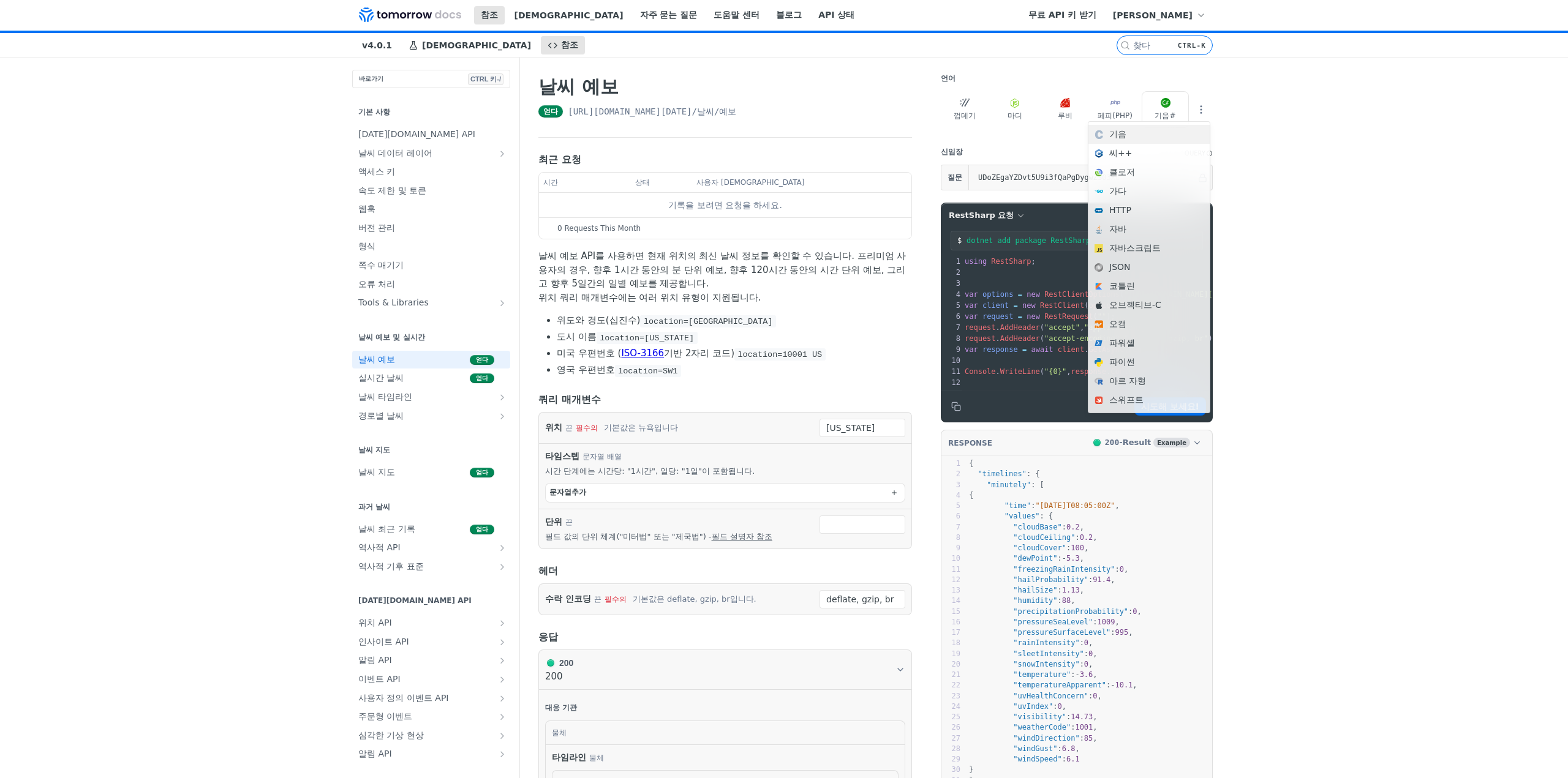
click at [1164, 138] on font "기음" at bounding box center [1156, 134] width 94 height 13
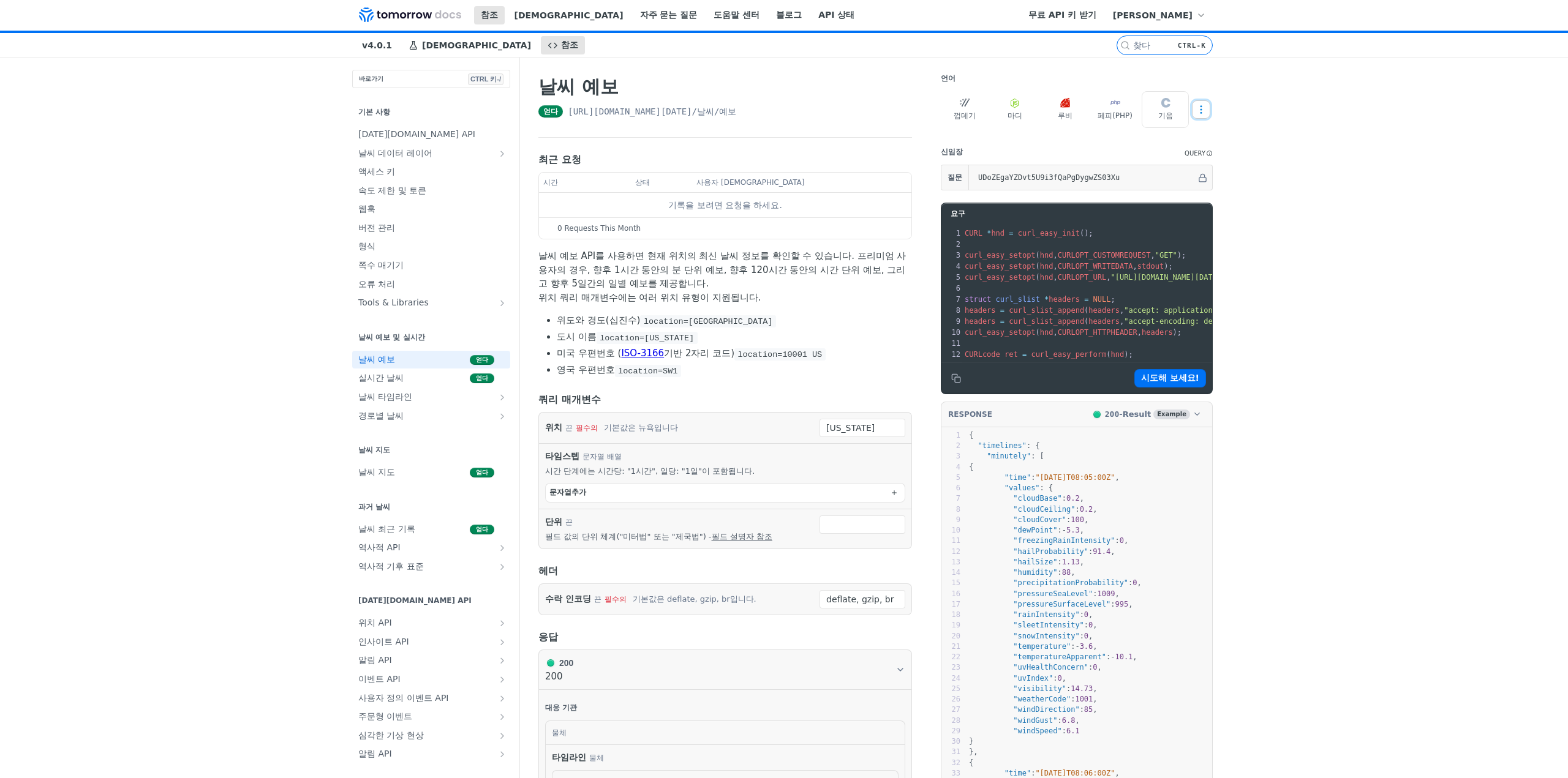
click at [1195, 109] on icon "더 많은 생략" at bounding box center [1200, 109] width 11 height 11
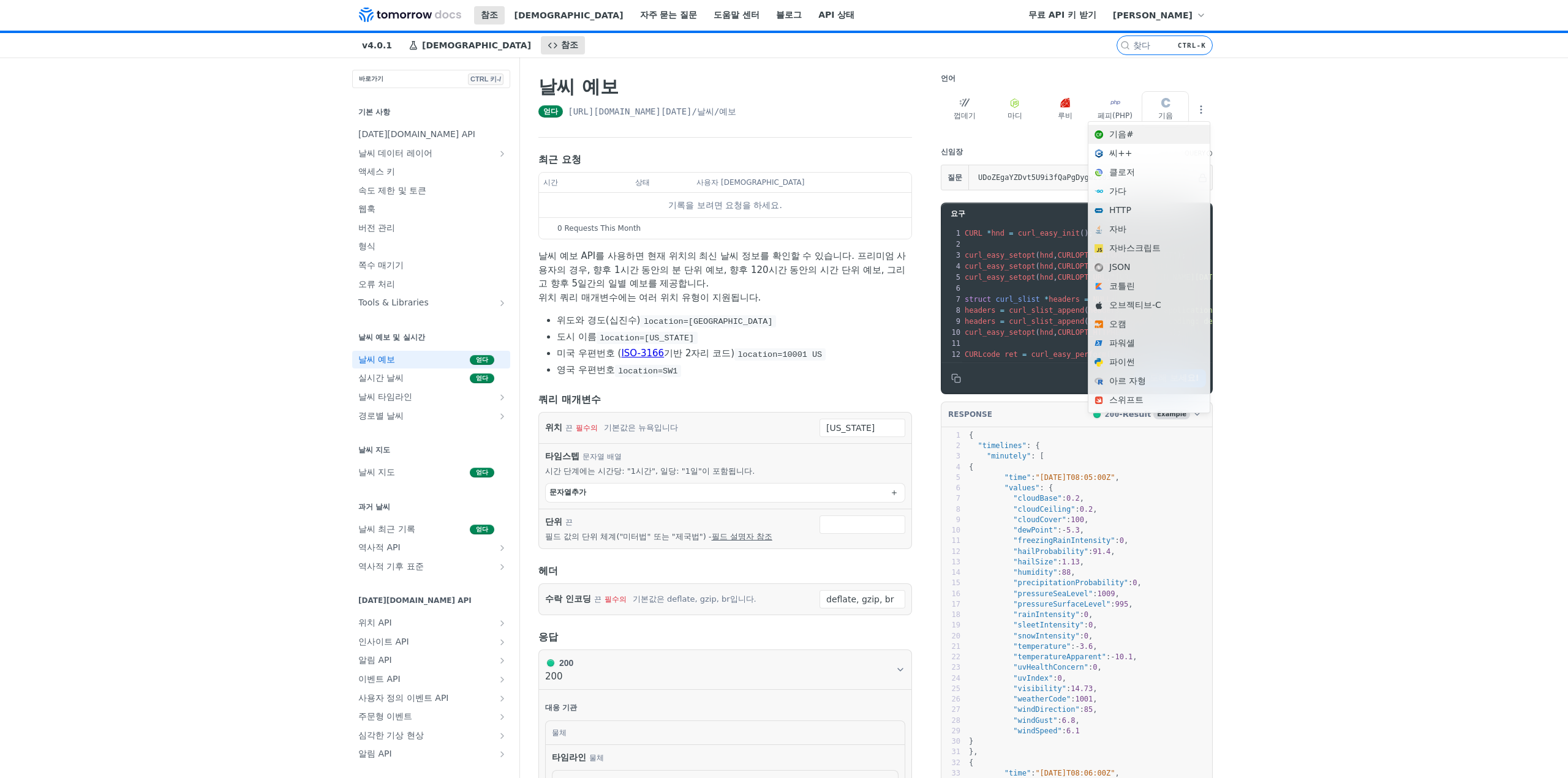
click at [1153, 138] on font "기음#" at bounding box center [1156, 134] width 94 height 13
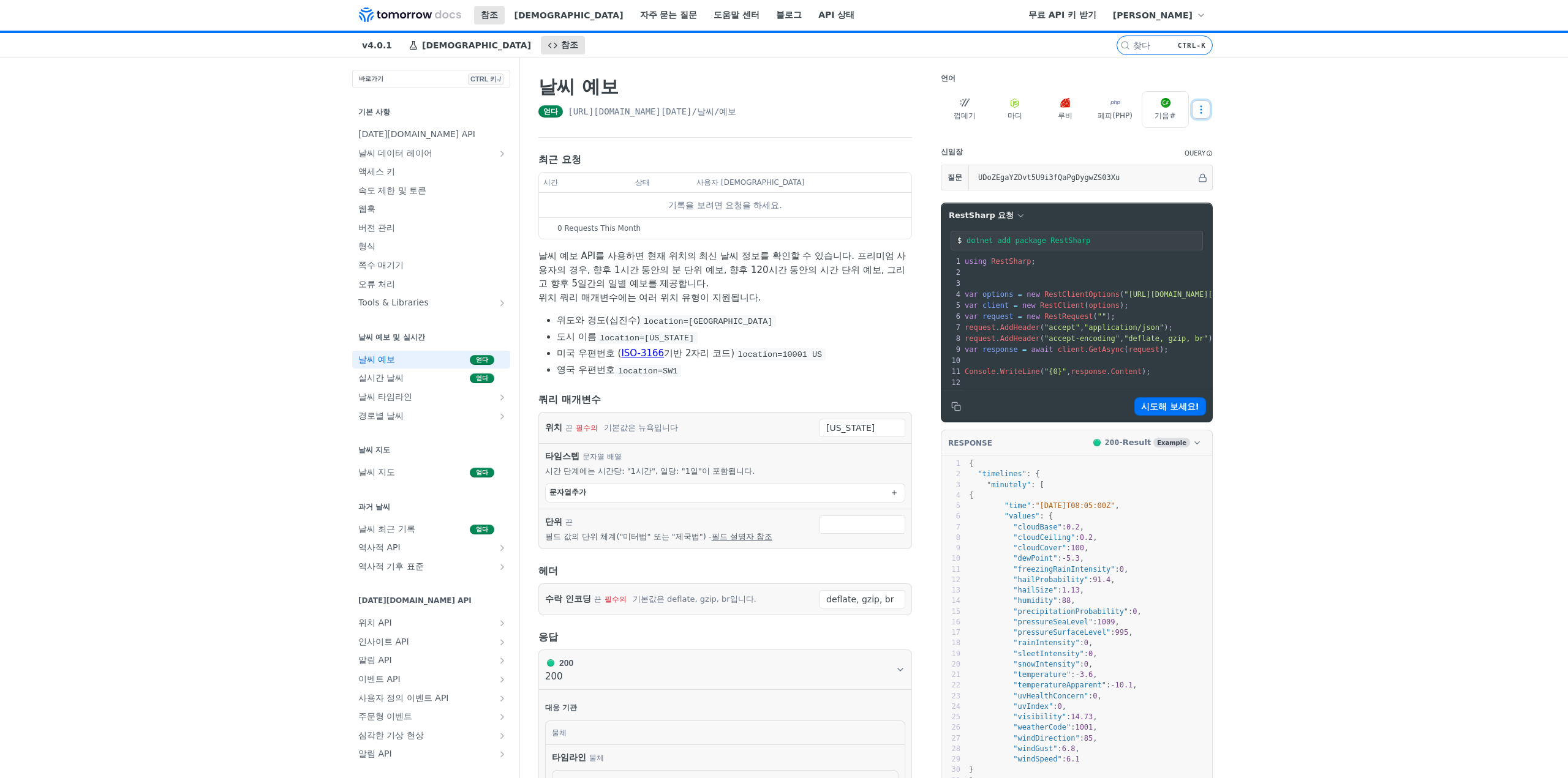
click at [1197, 112] on icon "더 많은 생략" at bounding box center [1200, 109] width 11 height 11
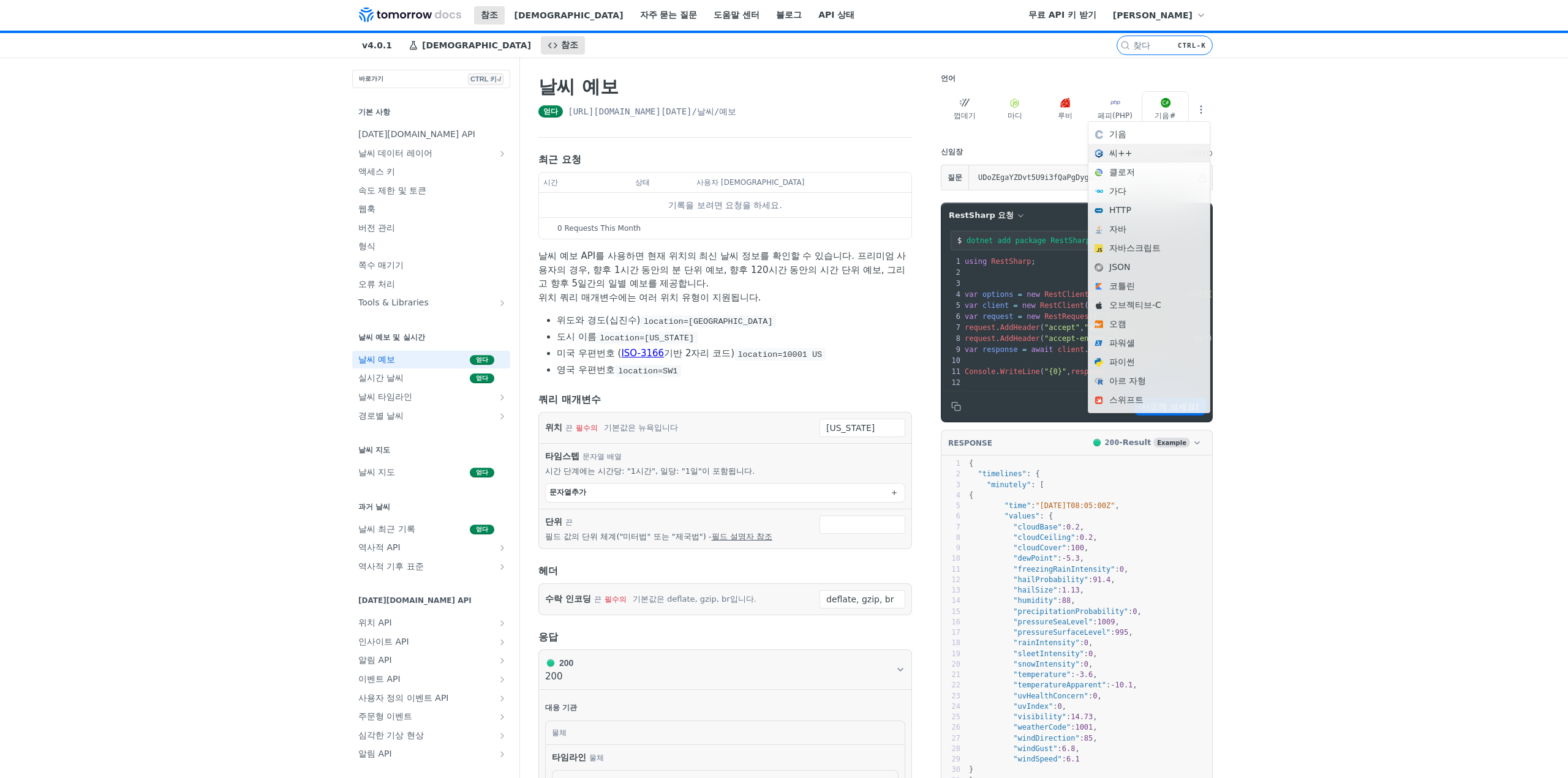
click at [1148, 159] on font "씨++" at bounding box center [1156, 153] width 94 height 13
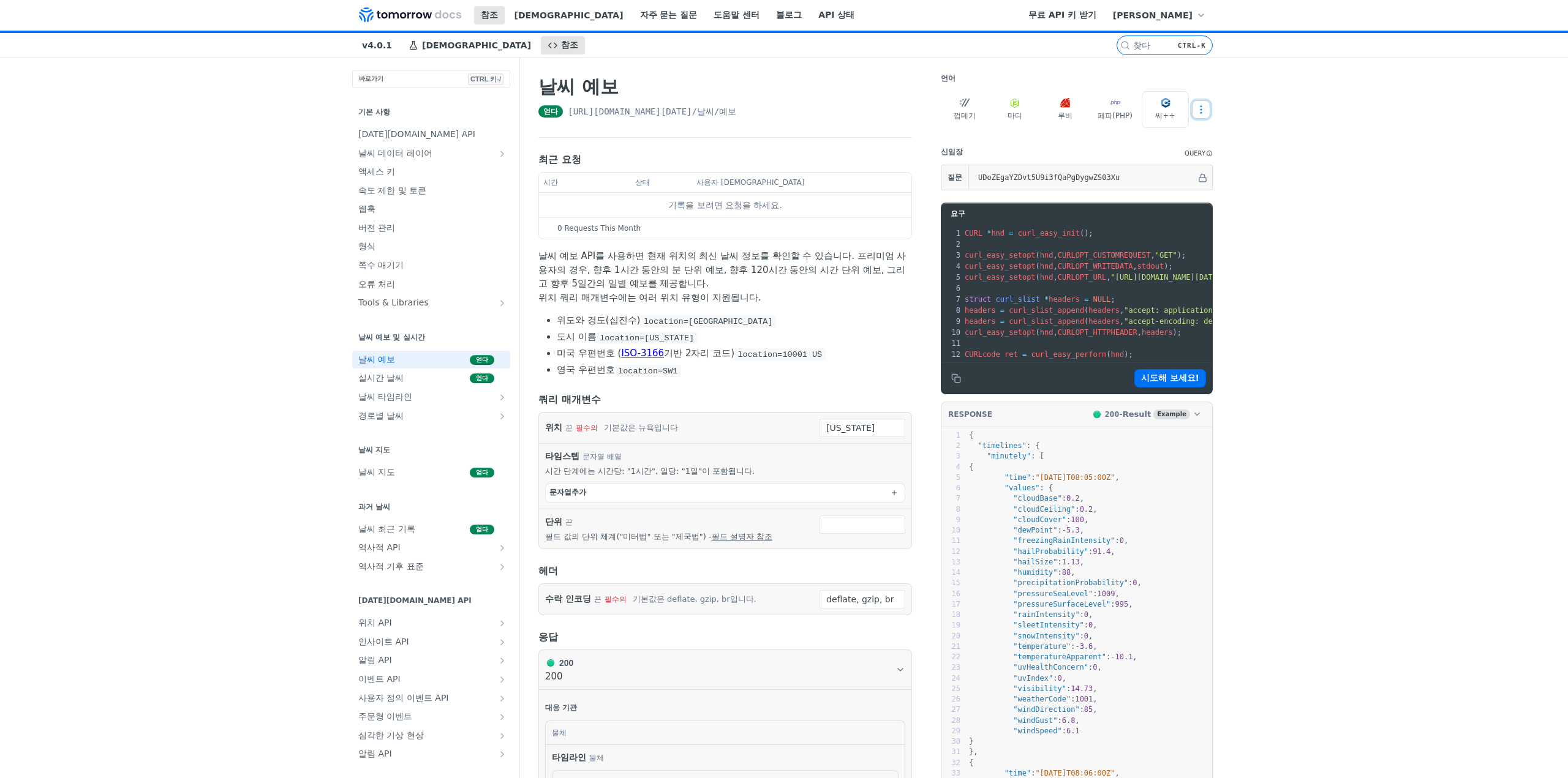
click at [1201, 114] on icon "더 많은 생략" at bounding box center [1200, 109] width 11 height 11
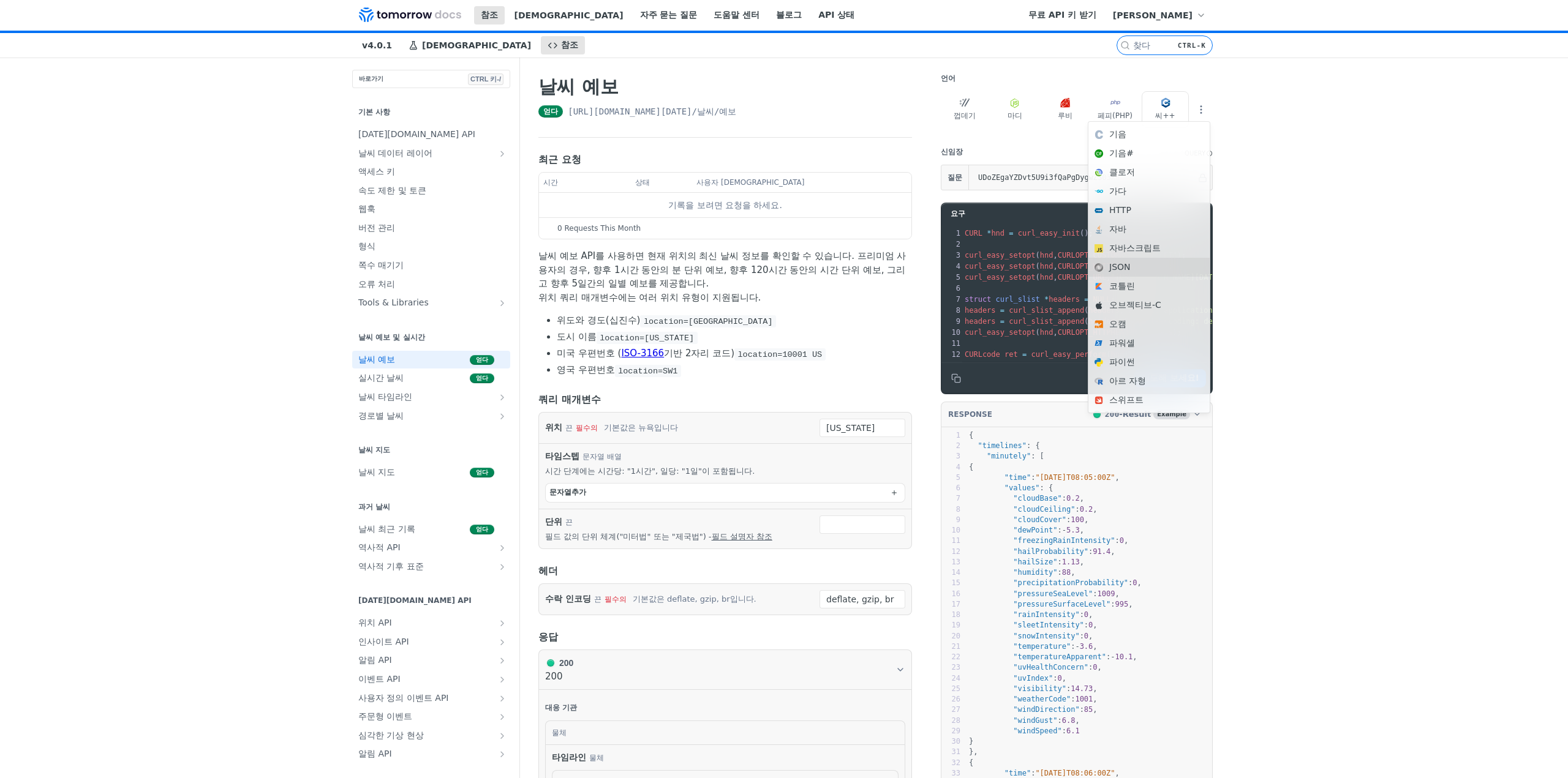
click at [1123, 274] on div "JSON" at bounding box center [1149, 267] width 122 height 19
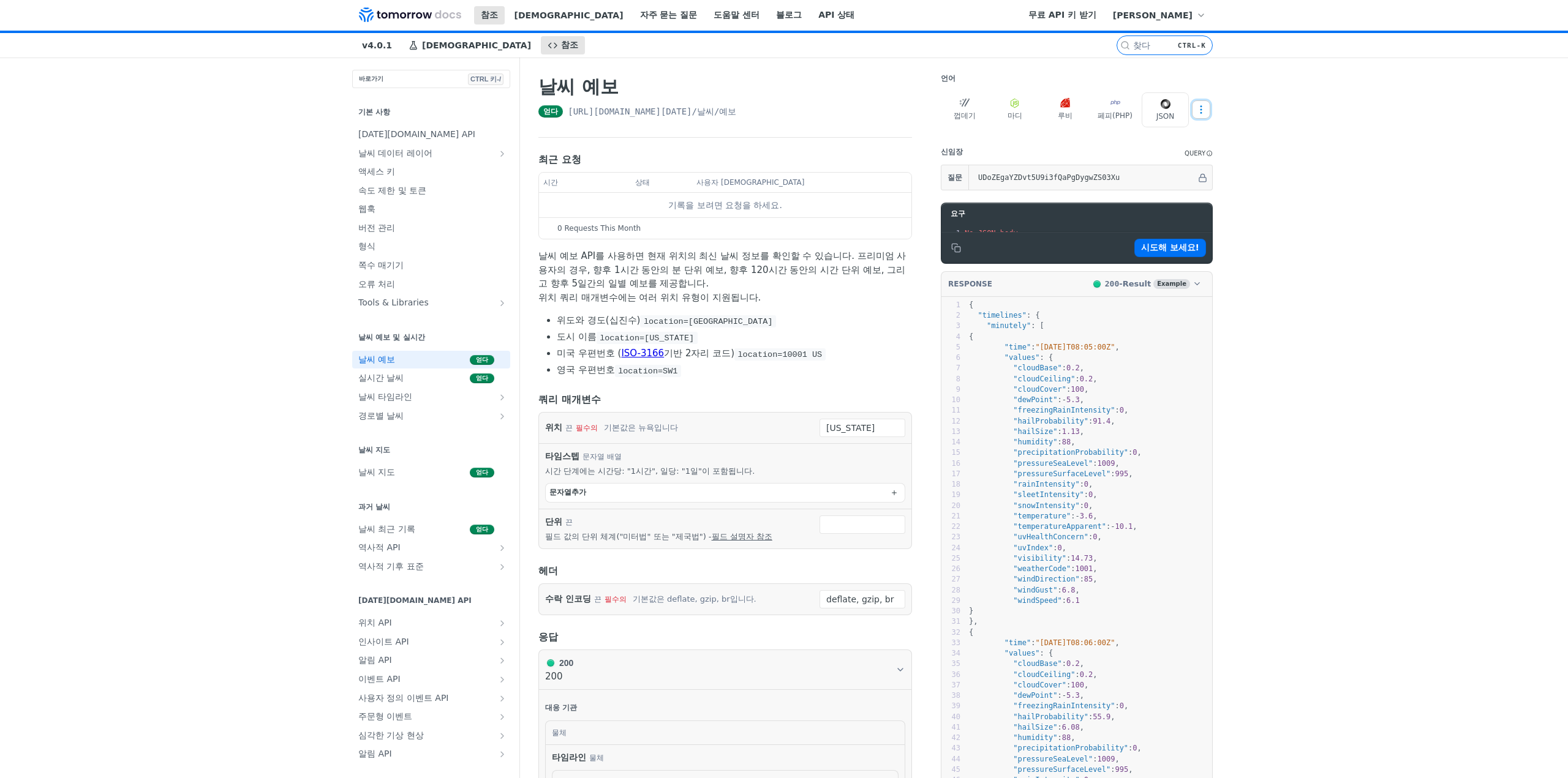
click at [1198, 111] on icon "더 많은 생략" at bounding box center [1200, 109] width 11 height 11
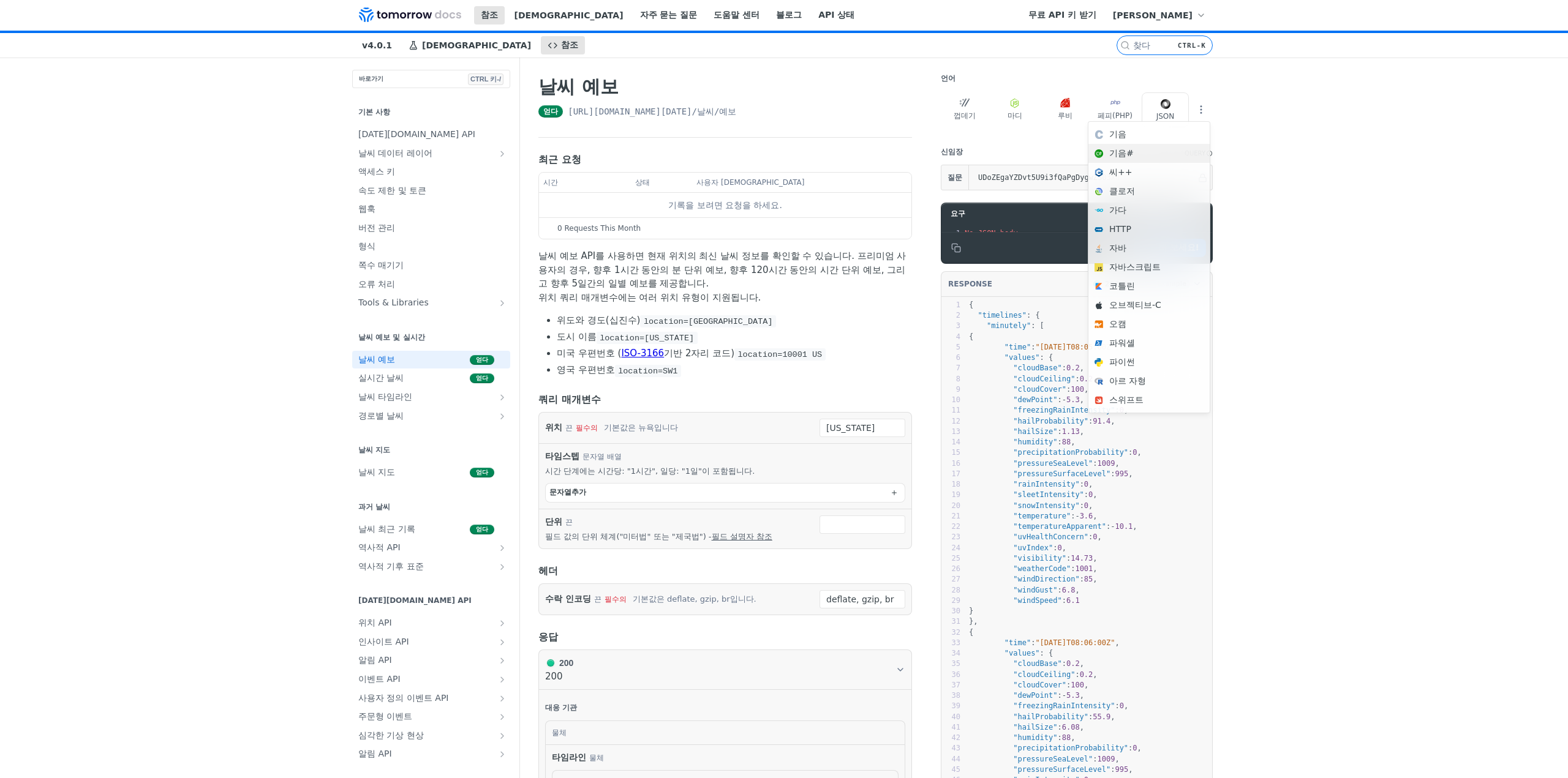
click at [1136, 153] on font "기음#" at bounding box center [1156, 153] width 94 height 13
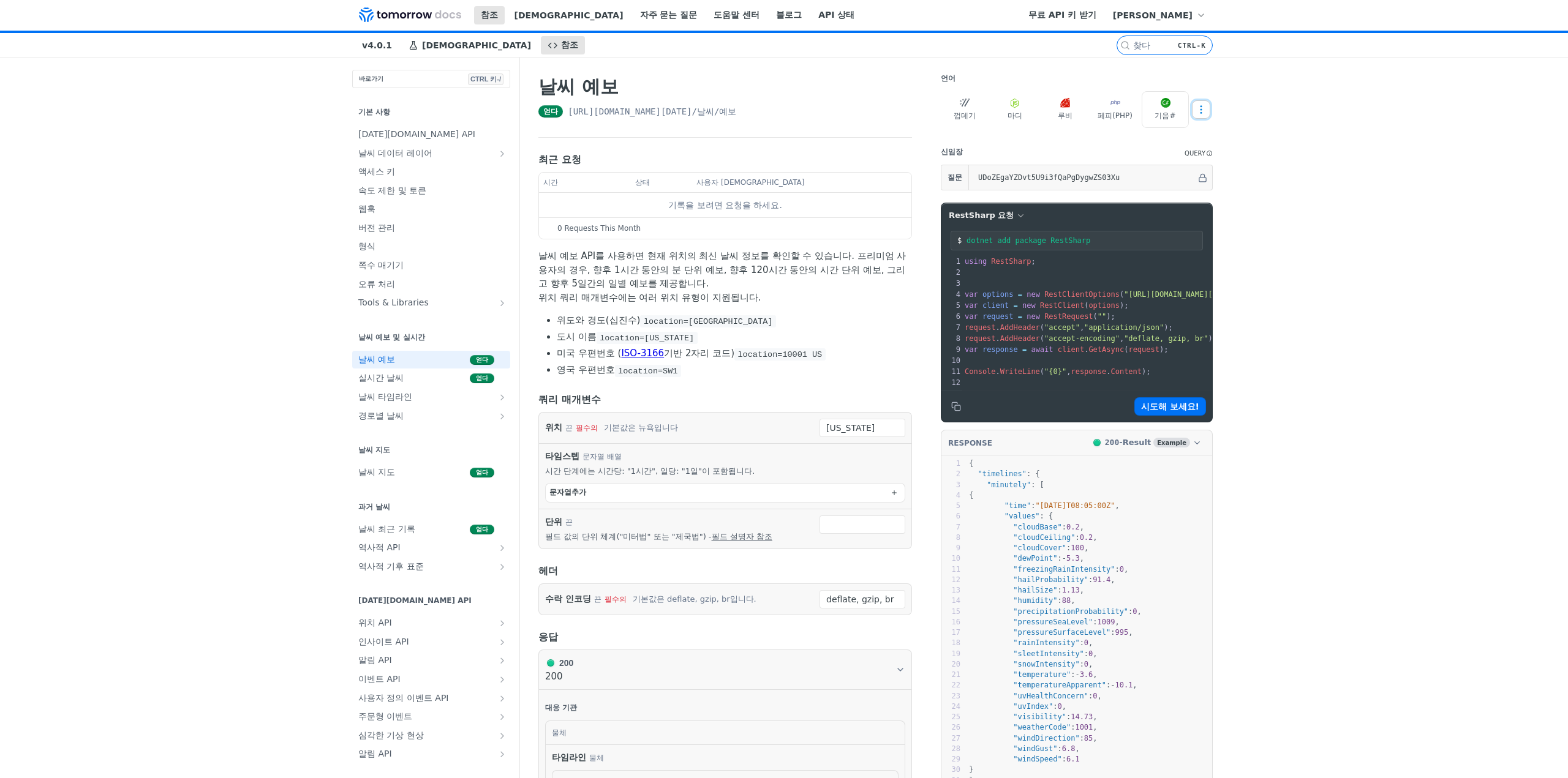
click at [1195, 109] on icon "더 많은 생략" at bounding box center [1200, 109] width 11 height 11
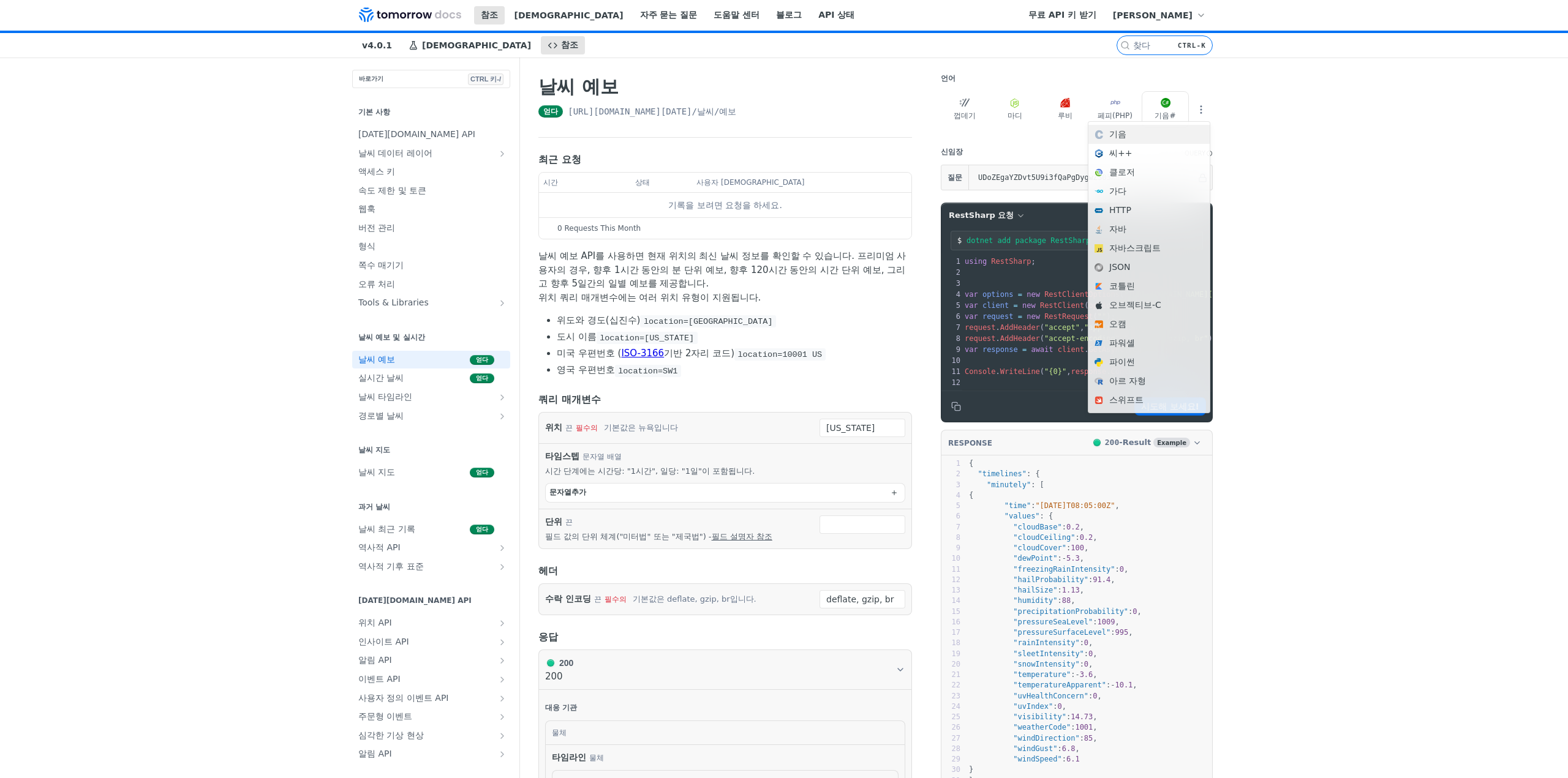
click at [1151, 137] on font "기음" at bounding box center [1156, 134] width 94 height 13
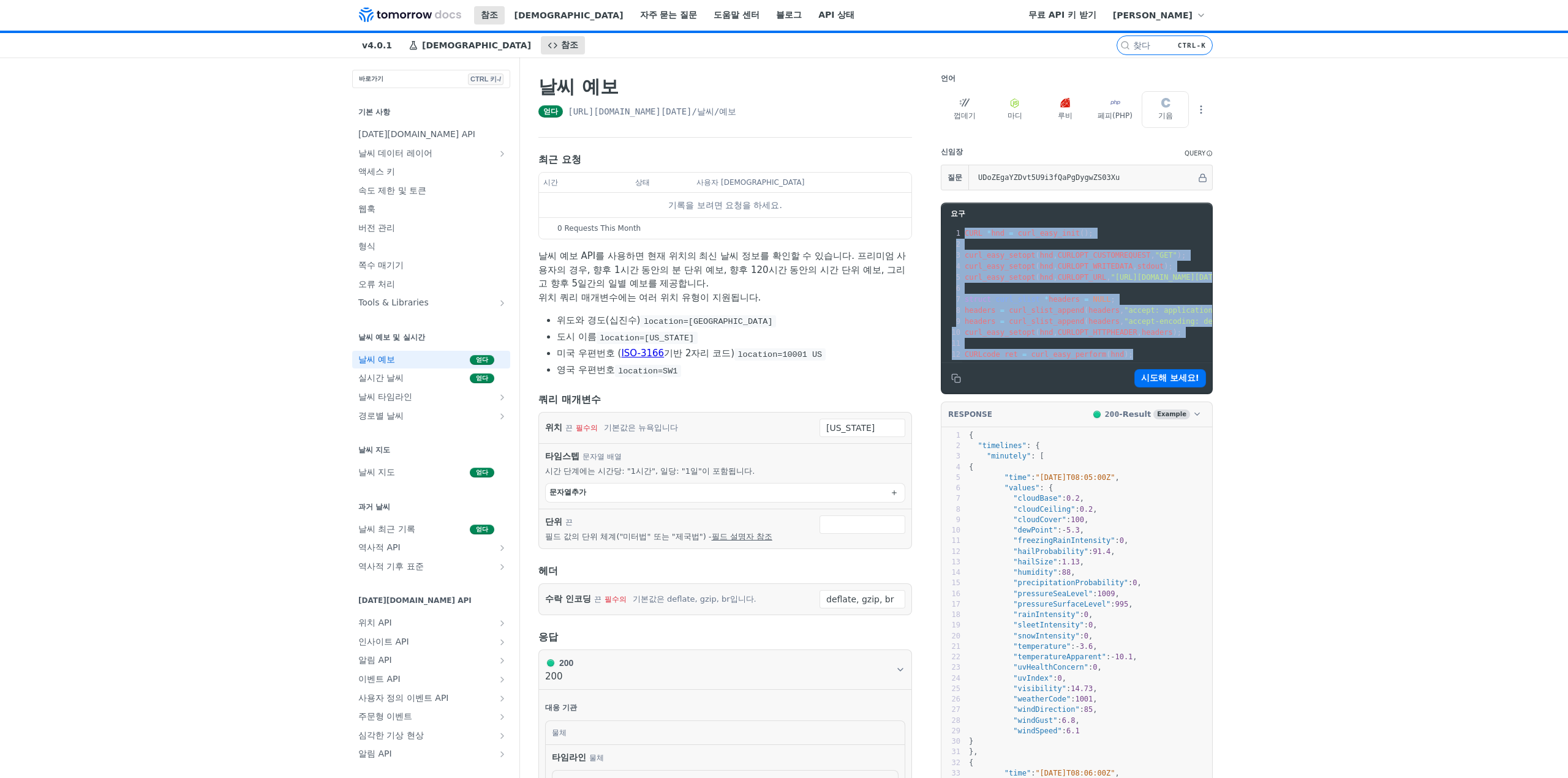
drag, startPoint x: 1135, startPoint y: 354, endPoint x: 929, endPoint y: 235, distance: 237.9
copy div "CURL * hnd = curl_easy_init (); 2 ​ 3 curl_easy_setopt ( hnd , CURLOPT_CUSTOMRE…"
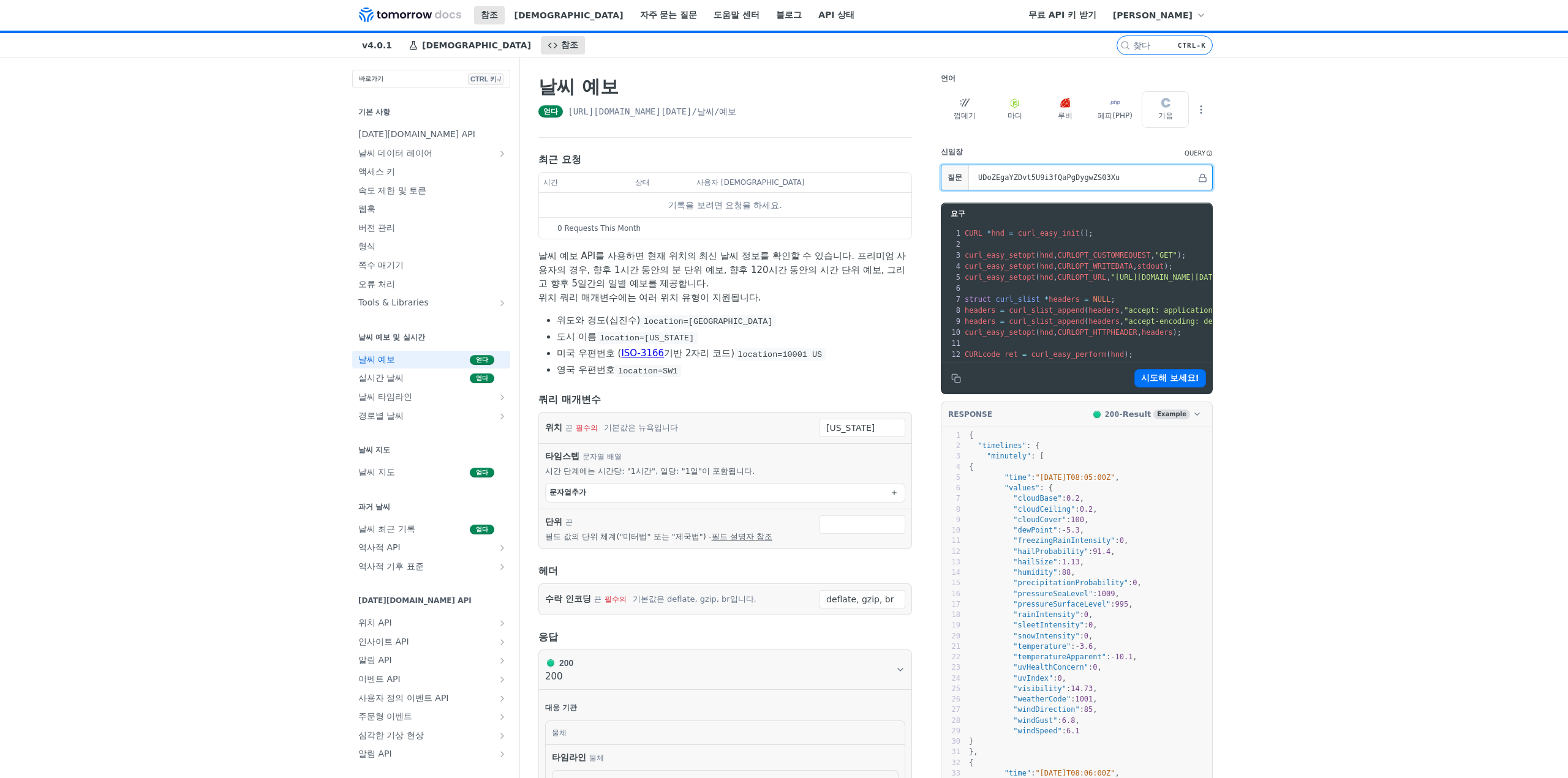
drag, startPoint x: 1098, startPoint y: 178, endPoint x: 926, endPoint y: 177, distance: 172.0
click at [1162, 388] on button "시도해 보세요!" at bounding box center [1170, 378] width 72 height 19
click at [951, 383] on icon "클립보드에 복사" at bounding box center [956, 378] width 10 height 10
click at [983, 389] on footer "시도해 보세요! 시도해 보세요!" at bounding box center [1077, 378] width 270 height 31
